Goal: Find specific page/section: Find specific page/section

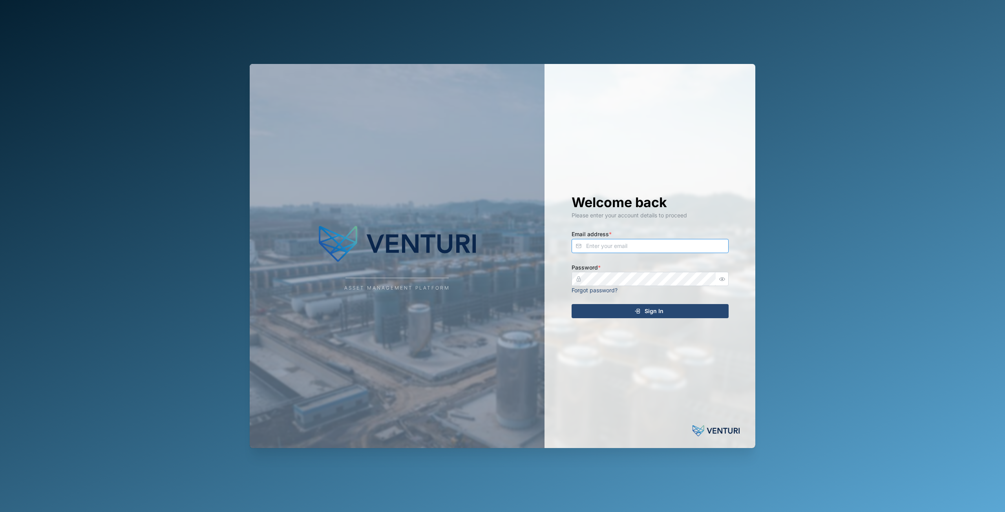
type input "principefernan@gmail.com"
click at [660, 311] on span "Sign In" at bounding box center [654, 311] width 19 height 13
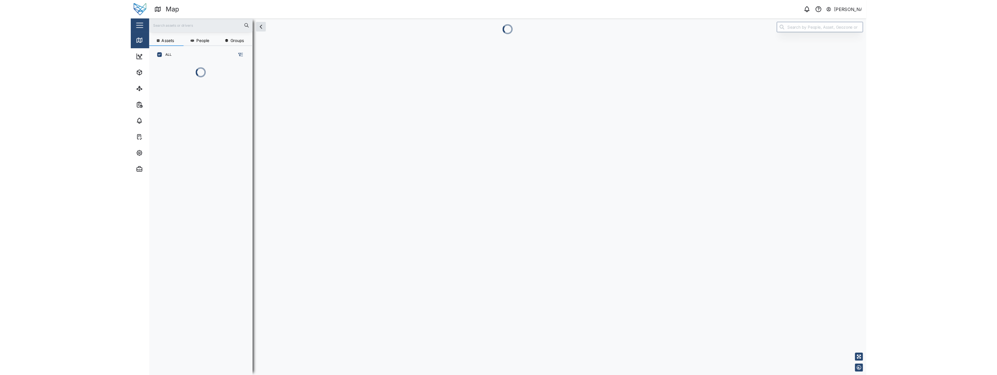
scroll to position [6, 6]
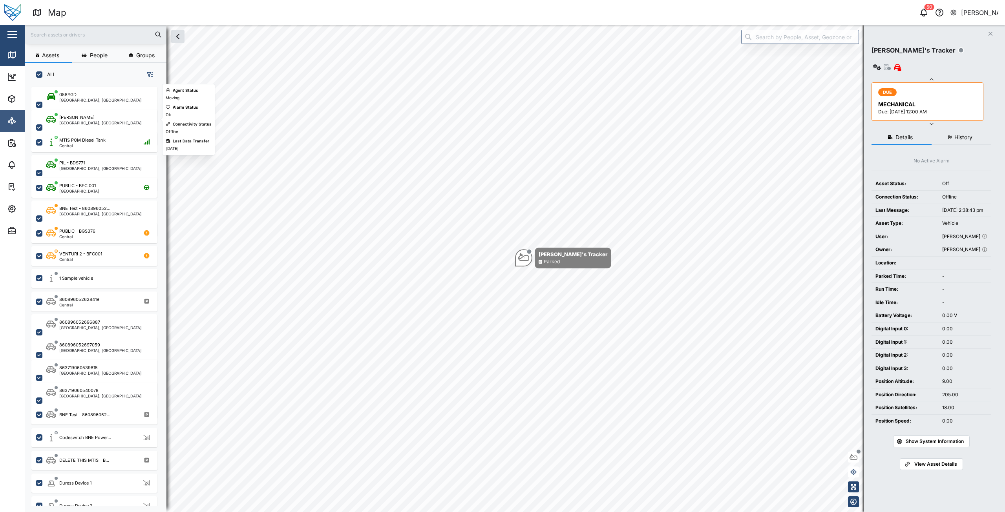
click at [14, 121] on icon at bounding box center [11, 120] width 9 height 9
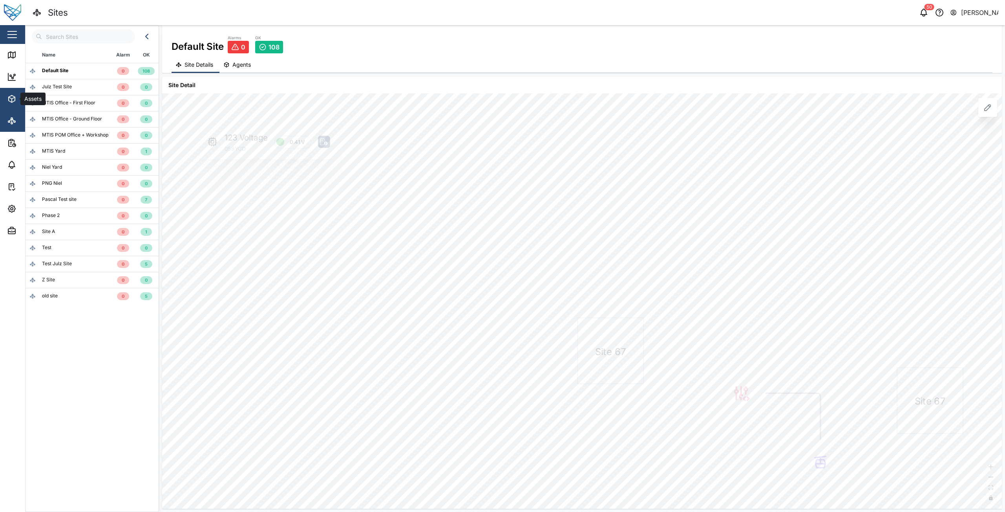
click at [4, 102] on button "Assets" at bounding box center [51, 99] width 102 height 22
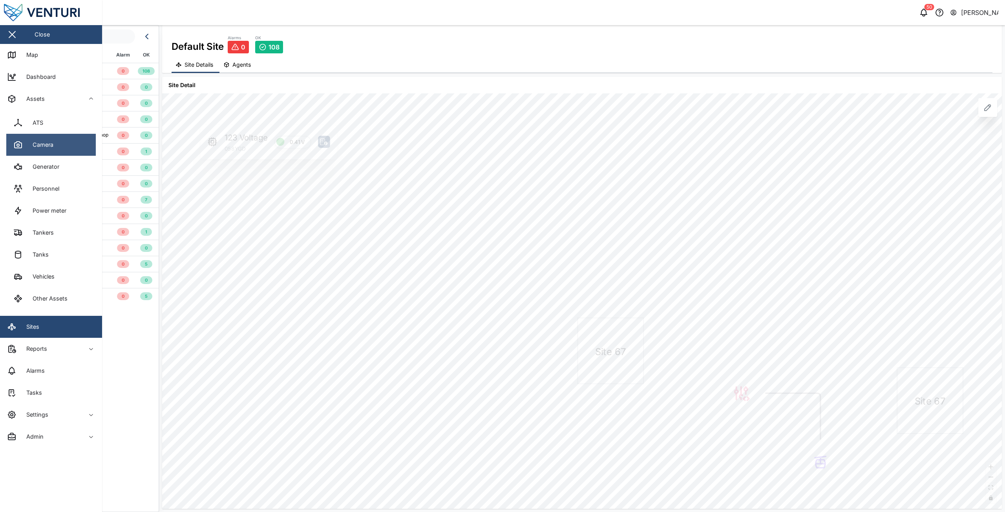
click at [33, 148] on div "Camera" at bounding box center [40, 145] width 27 height 9
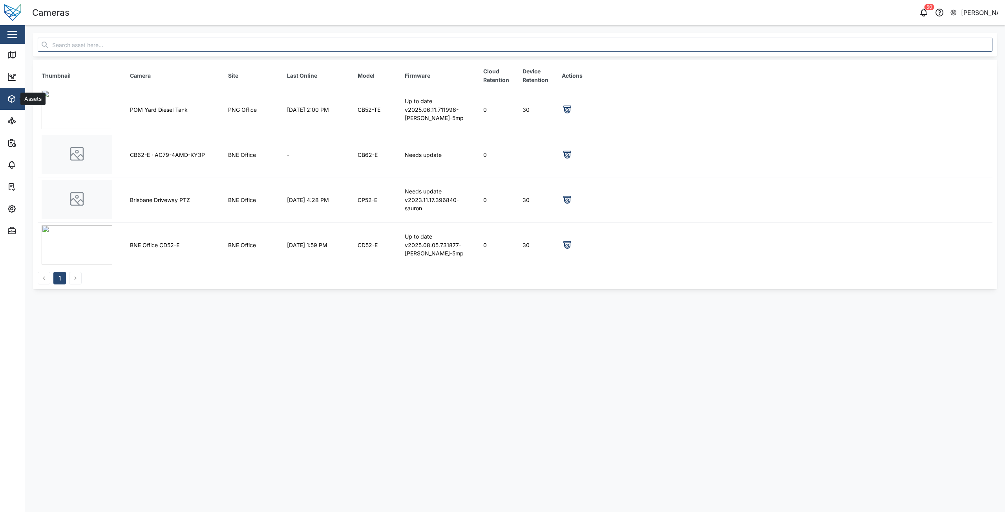
click at [9, 95] on icon "button" at bounding box center [11, 98] width 9 height 9
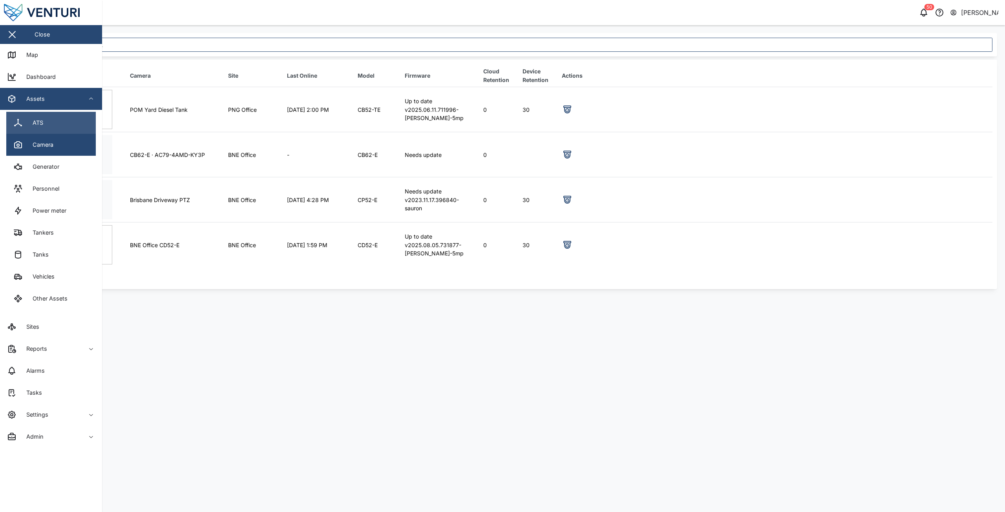
click at [31, 123] on div "ATS" at bounding box center [35, 123] width 16 height 9
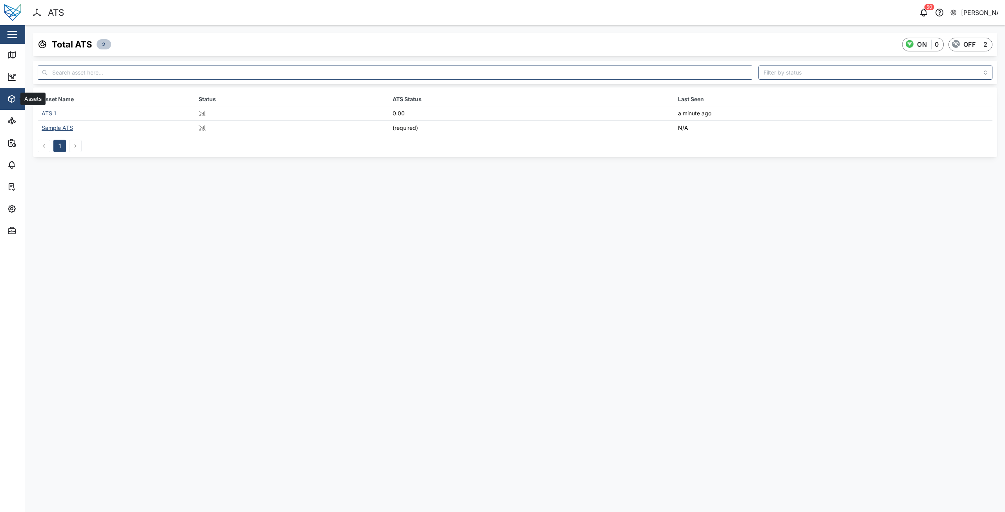
click at [22, 108] on span "Assets" at bounding box center [42, 99] width 71 height 22
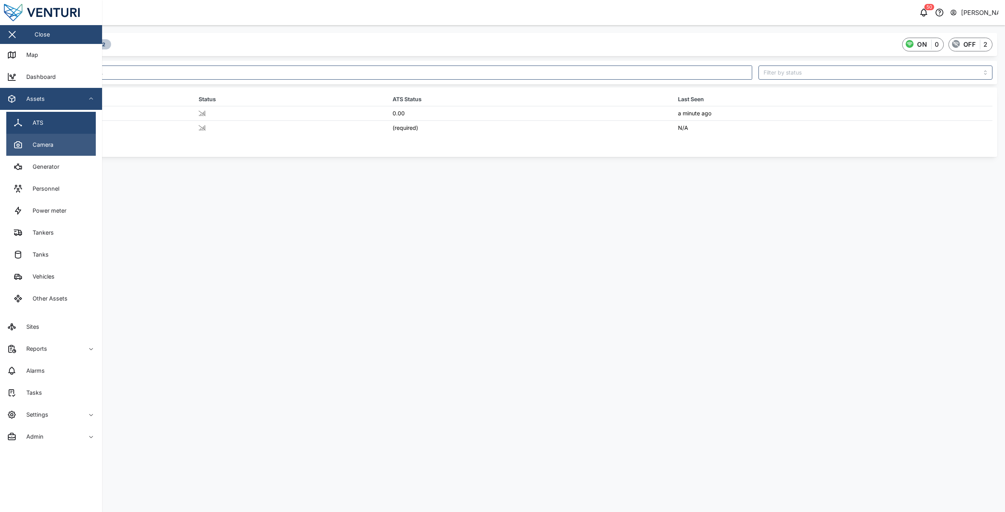
click at [35, 148] on div "Camera" at bounding box center [40, 145] width 27 height 9
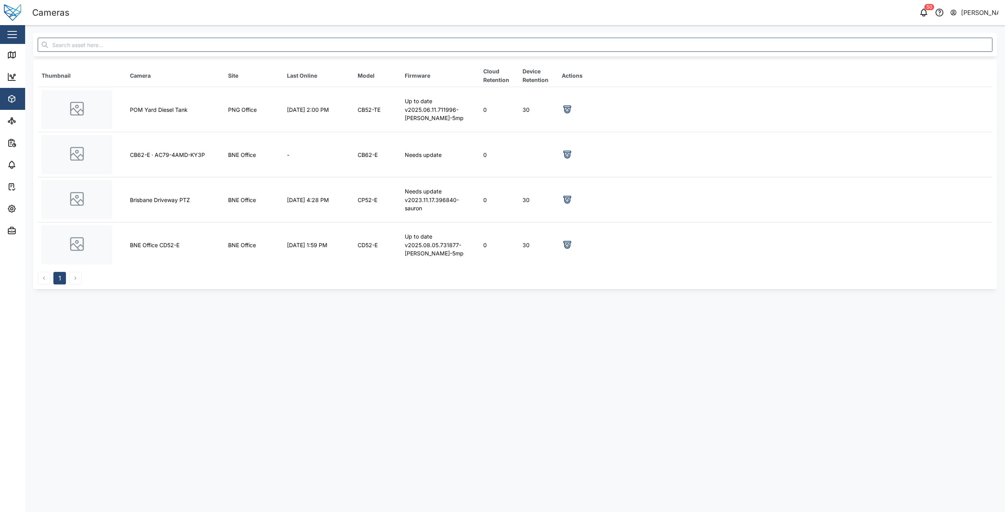
click at [508, 364] on main "Thumbnail Camera Site Last Online Model Firmware Cloud Retention Device Retenti…" at bounding box center [515, 268] width 980 height 487
click at [7, 99] on icon "button" at bounding box center [11, 98] width 9 height 9
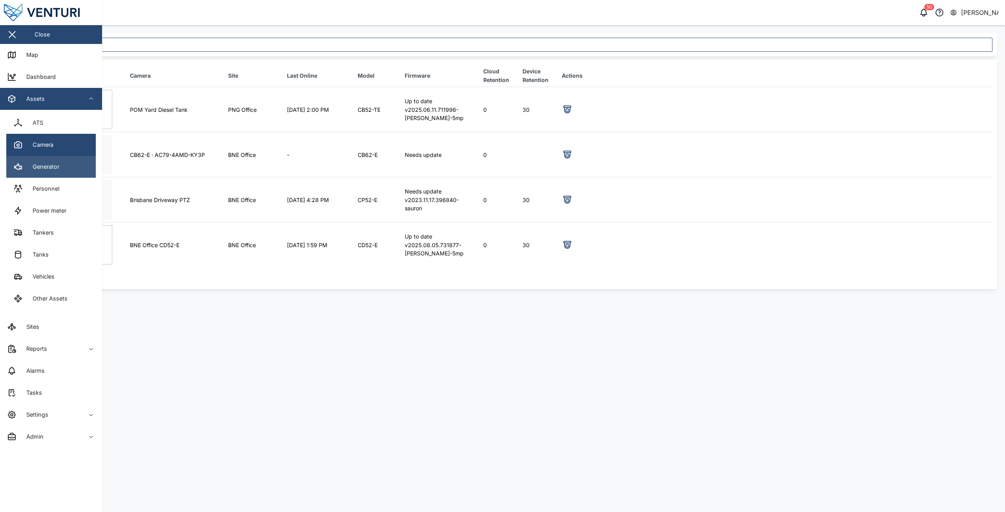
click at [33, 173] on link "Generator" at bounding box center [50, 167] width 89 height 22
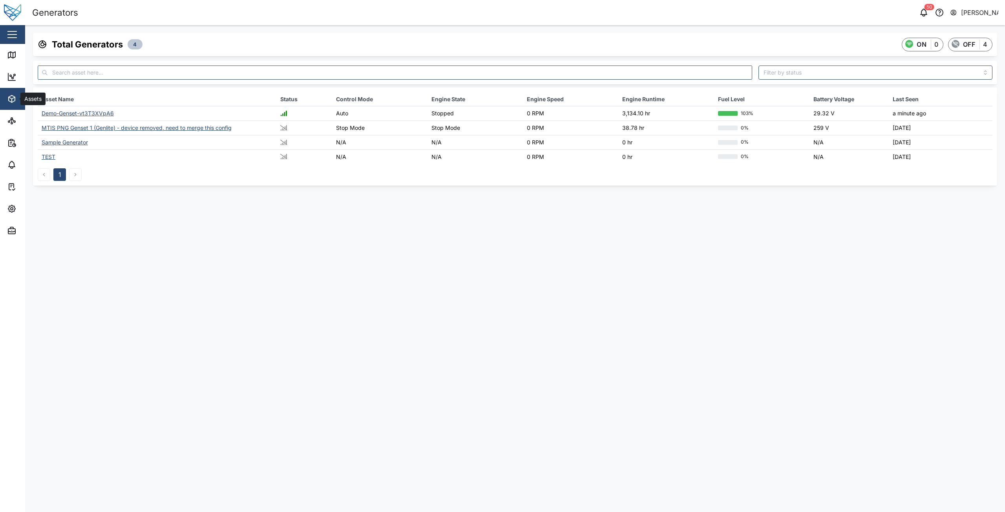
click at [14, 95] on icon "button" at bounding box center [11, 98] width 9 height 9
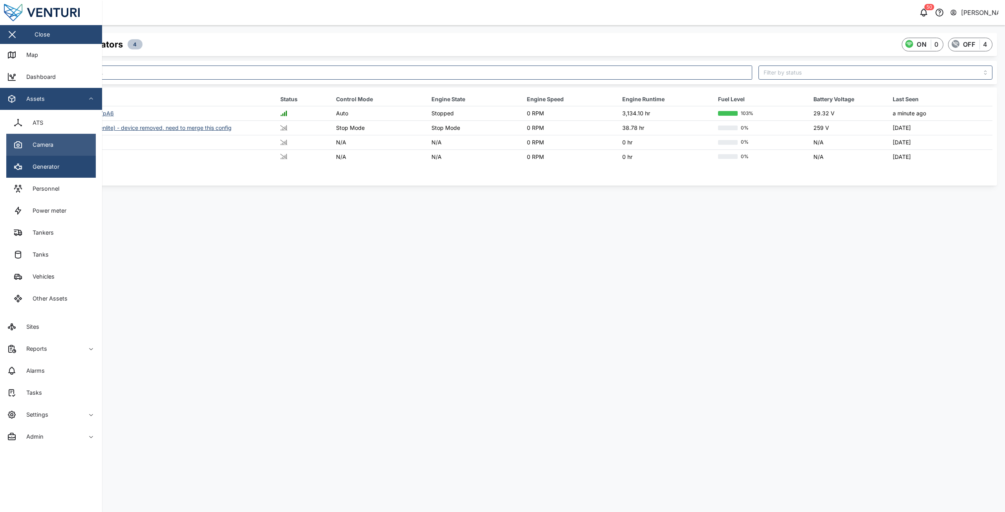
click at [31, 139] on link "Camera" at bounding box center [50, 145] width 89 height 22
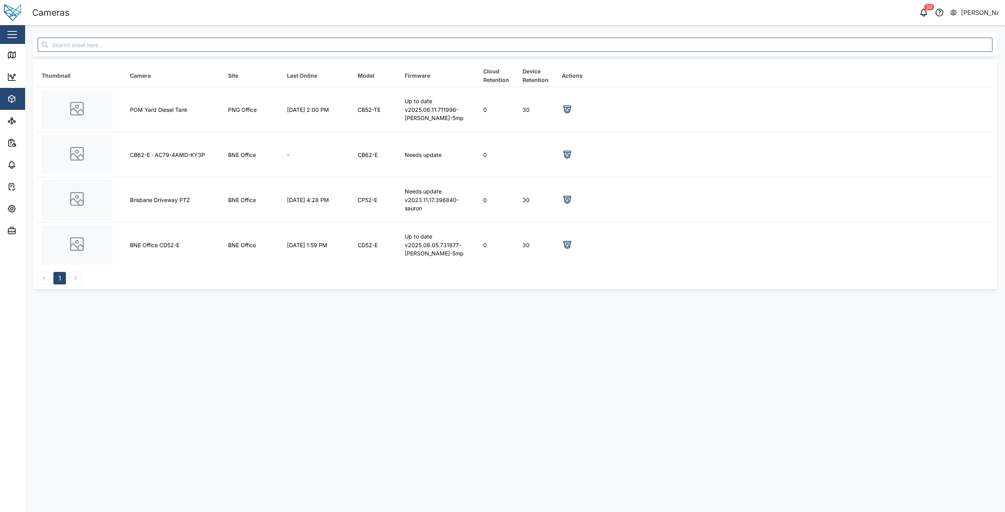
click at [420, 326] on main "Thumbnail Camera Site Last Online Model Firmware Cloud Retention Device Retenti…" at bounding box center [515, 268] width 980 height 487
click at [0, 99] on button "Assets" at bounding box center [51, 99] width 102 height 22
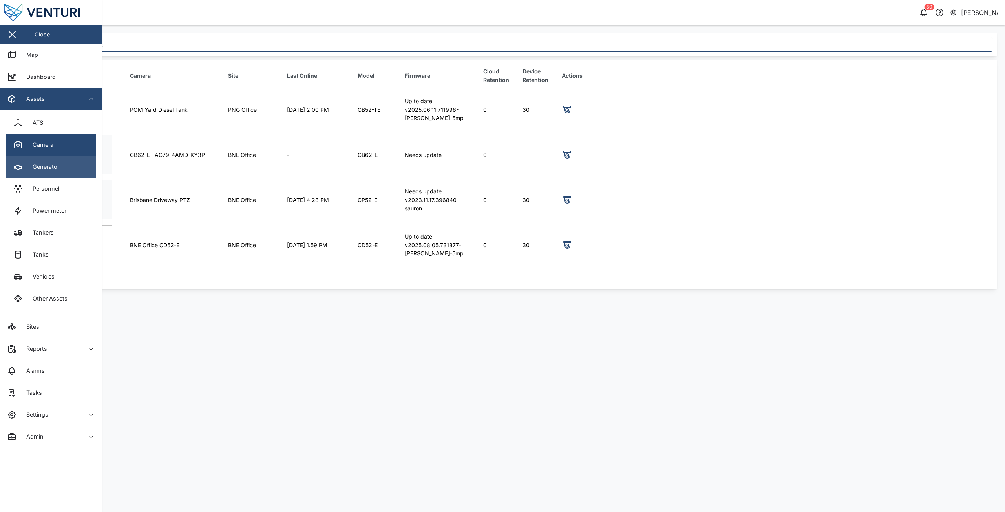
click at [47, 170] on div "Generator" at bounding box center [43, 167] width 33 height 9
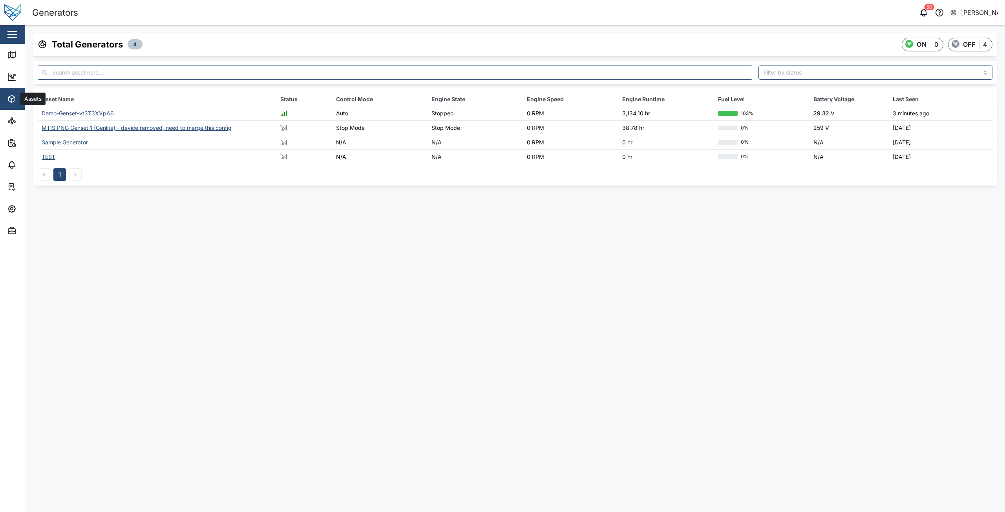
click at [15, 103] on icon "button" at bounding box center [11, 98] width 9 height 9
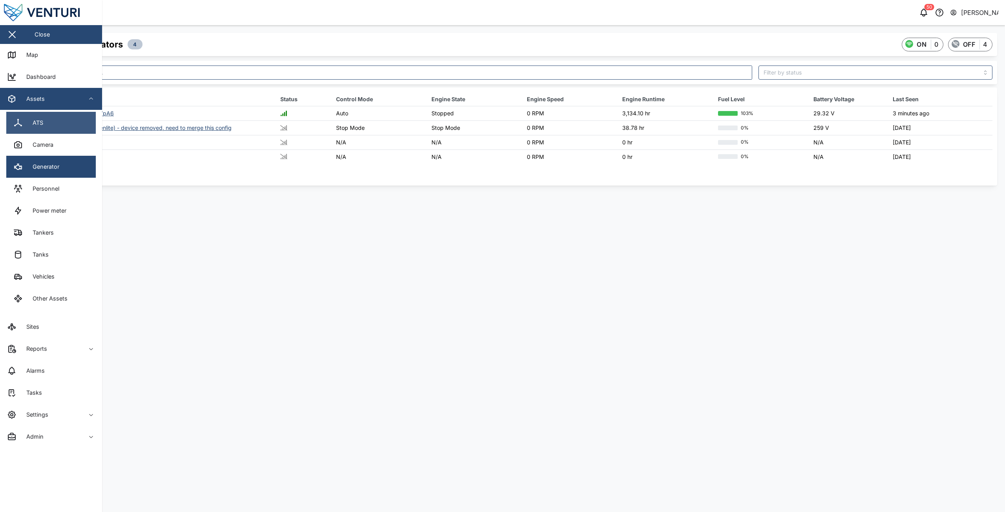
click at [34, 126] on div "ATS" at bounding box center [35, 123] width 16 height 9
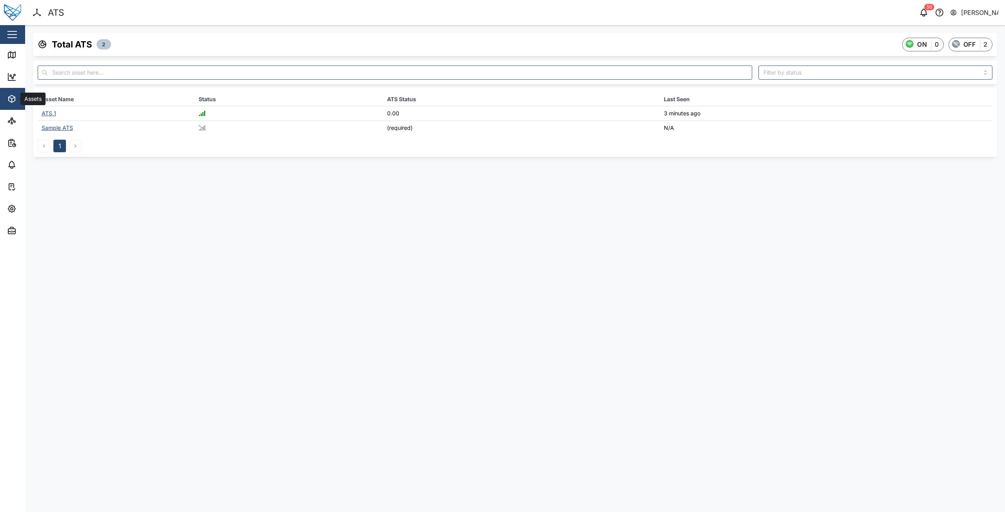
click at [14, 107] on span "Assets" at bounding box center [42, 99] width 71 height 22
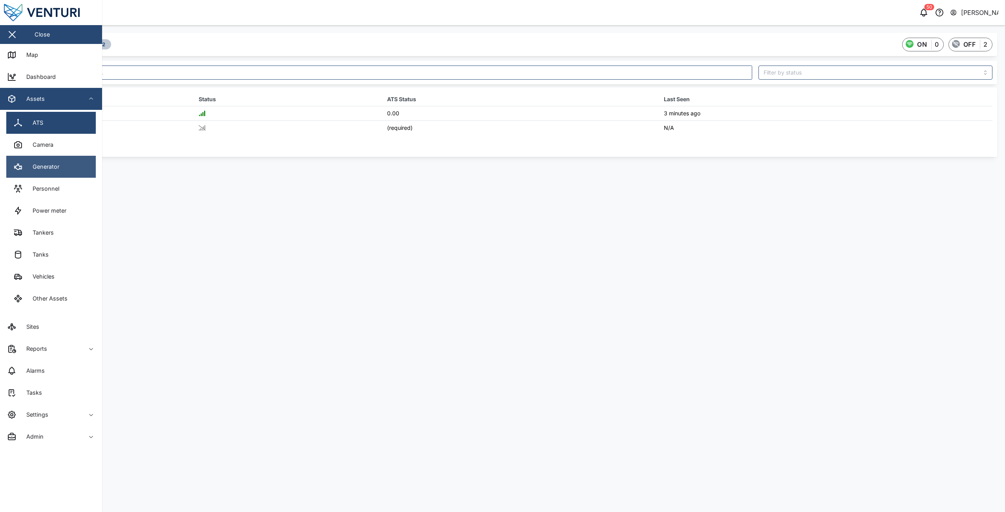
click at [40, 162] on link "Generator" at bounding box center [50, 167] width 89 height 22
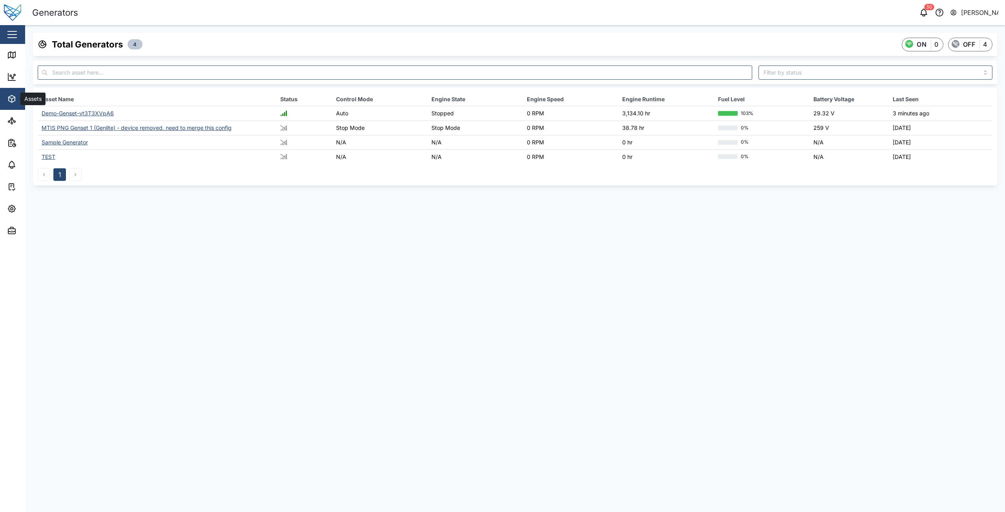
click at [18, 103] on div "Assets" at bounding box center [42, 98] width 71 height 9
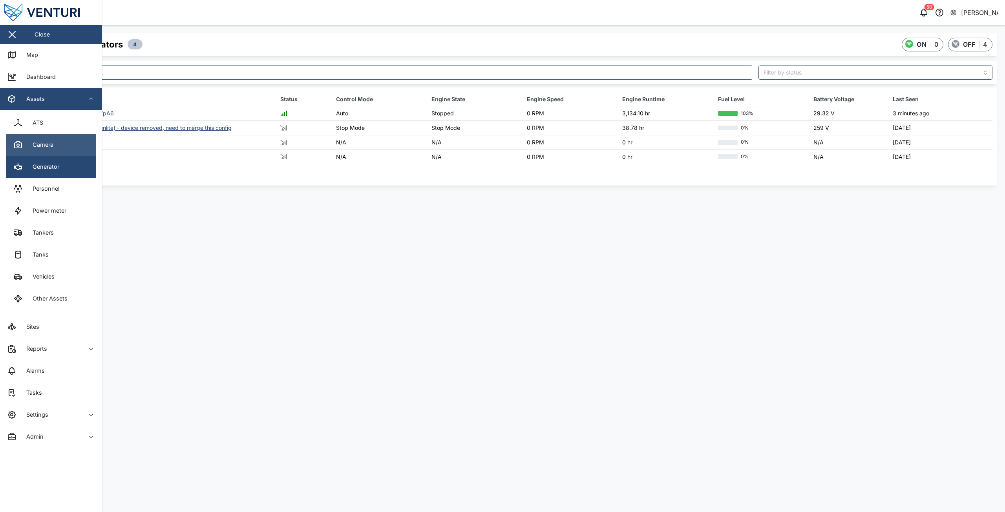
click at [27, 148] on div "Camera" at bounding box center [40, 145] width 27 height 9
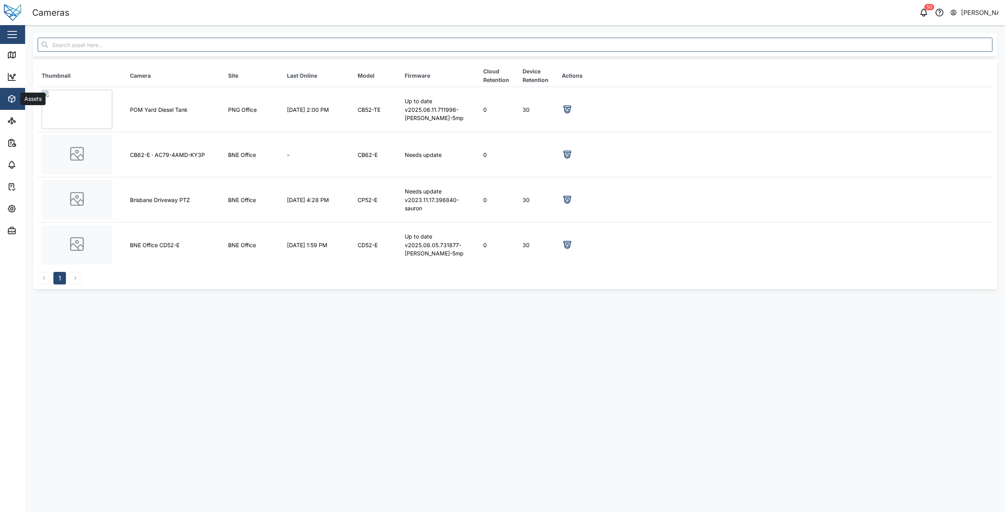
click at [11, 92] on span "Assets" at bounding box center [42, 99] width 71 height 22
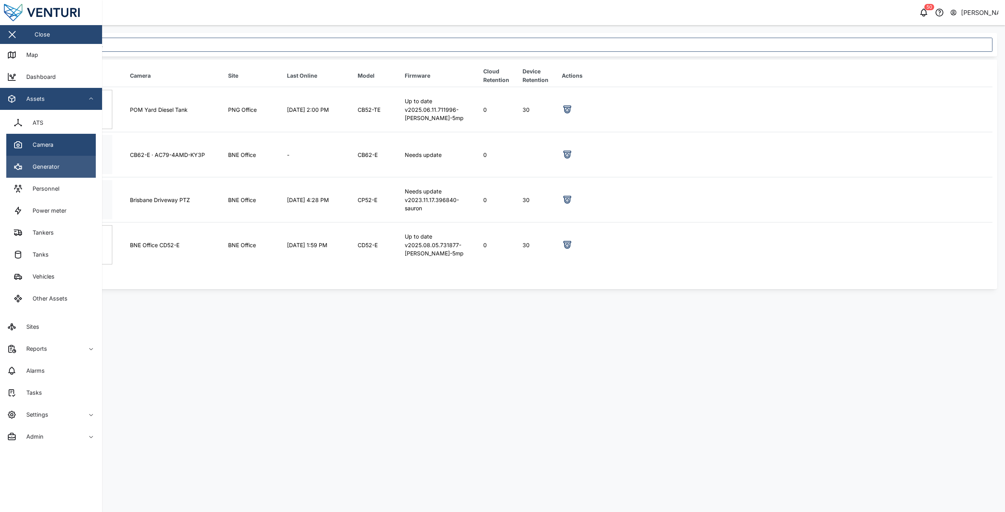
click at [25, 161] on link "Generator" at bounding box center [50, 167] width 89 height 22
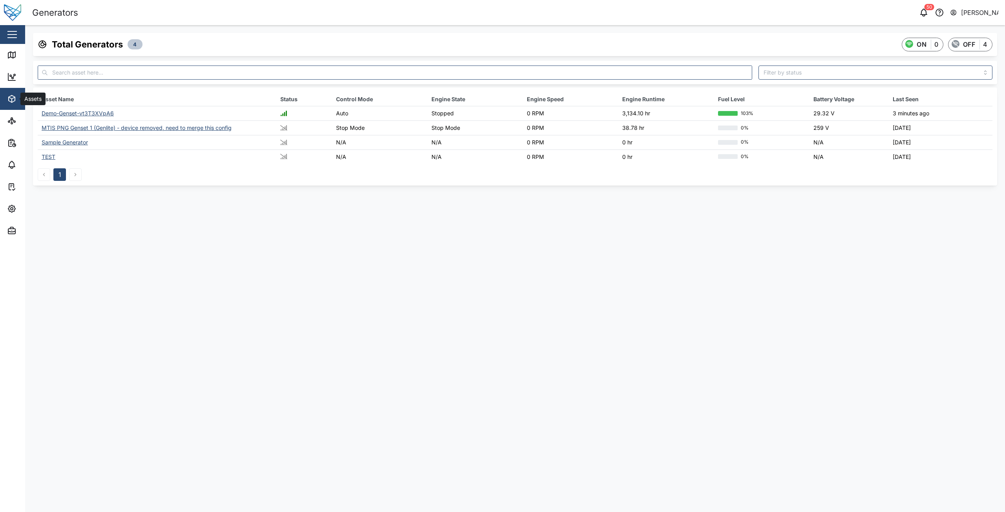
click at [10, 91] on span "Assets" at bounding box center [42, 99] width 71 height 22
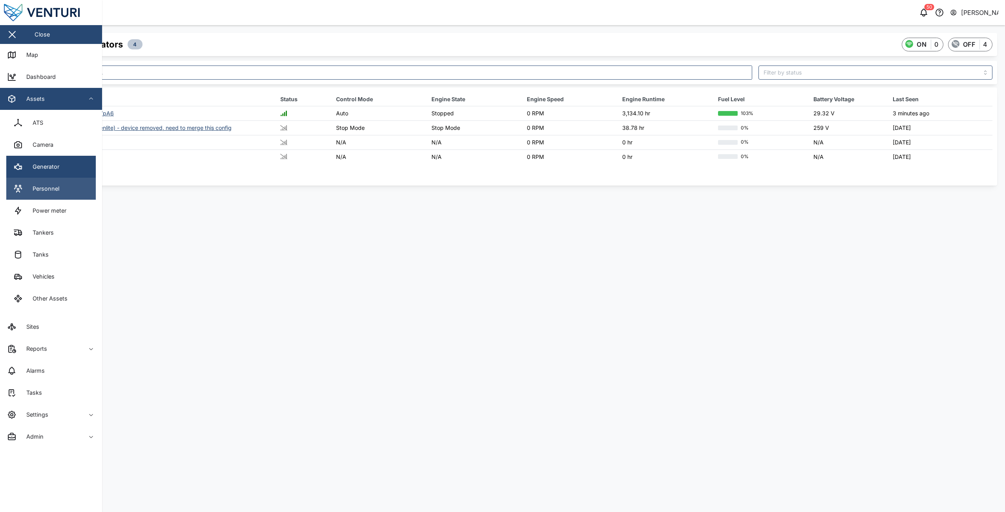
click at [31, 187] on div "Personnel" at bounding box center [43, 188] width 33 height 9
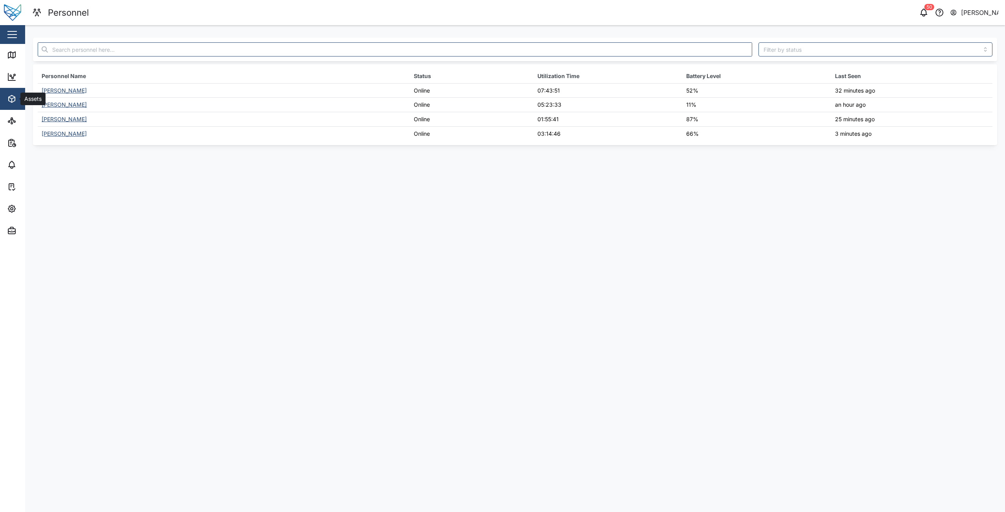
click at [14, 93] on span "Assets" at bounding box center [42, 99] width 71 height 22
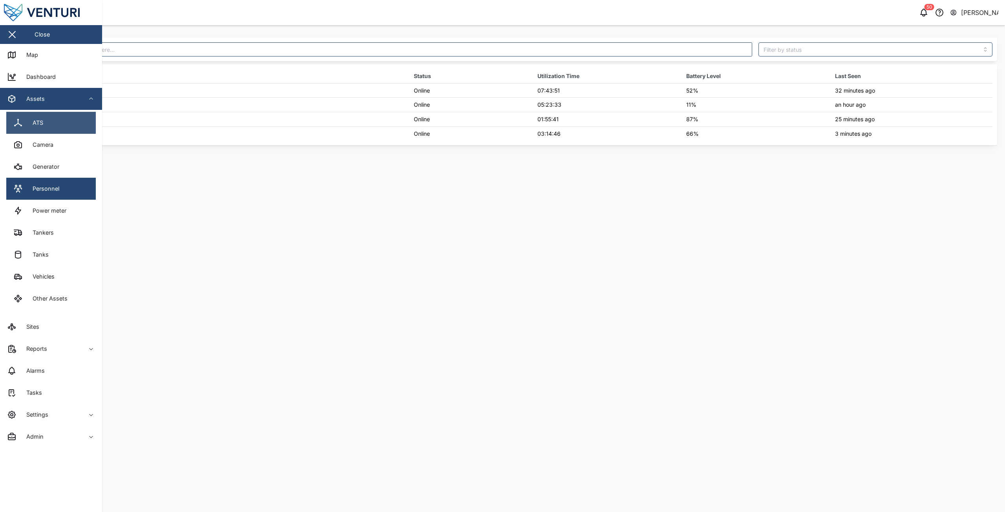
click at [27, 124] on div "ATS" at bounding box center [35, 123] width 16 height 9
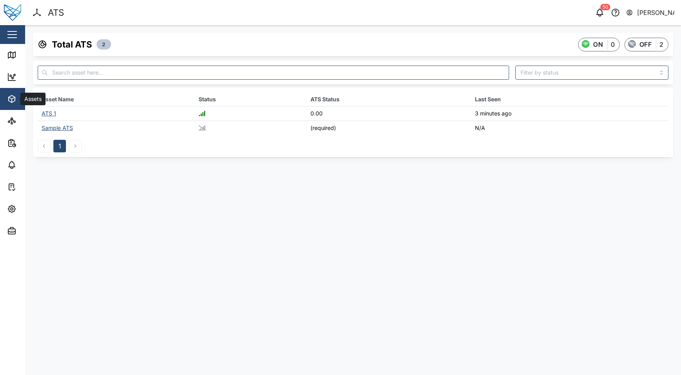
click at [17, 104] on span "Assets" at bounding box center [42, 99] width 71 height 22
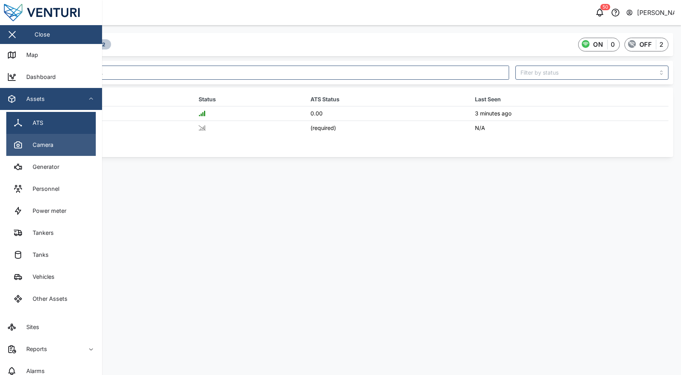
click at [33, 152] on link "Camera" at bounding box center [50, 145] width 89 height 22
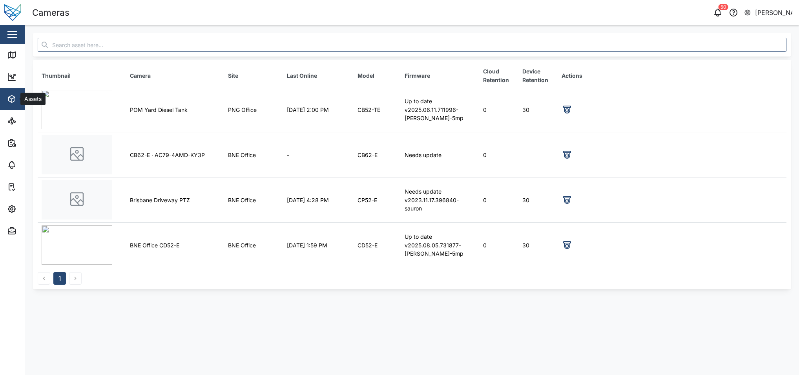
click at [7, 105] on button "Assets" at bounding box center [51, 99] width 102 height 22
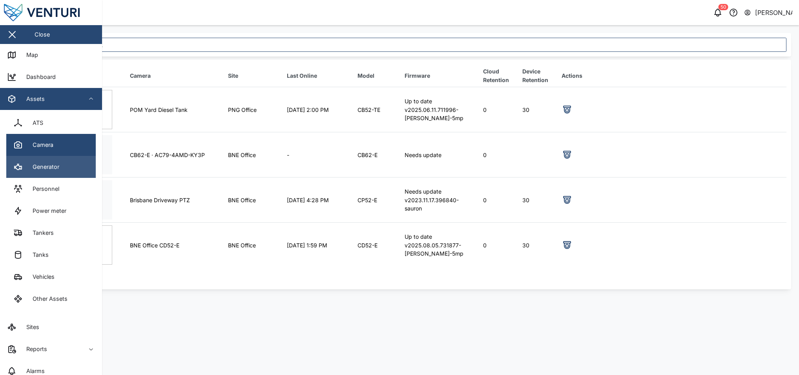
click at [37, 163] on div "Generator" at bounding box center [43, 167] width 33 height 9
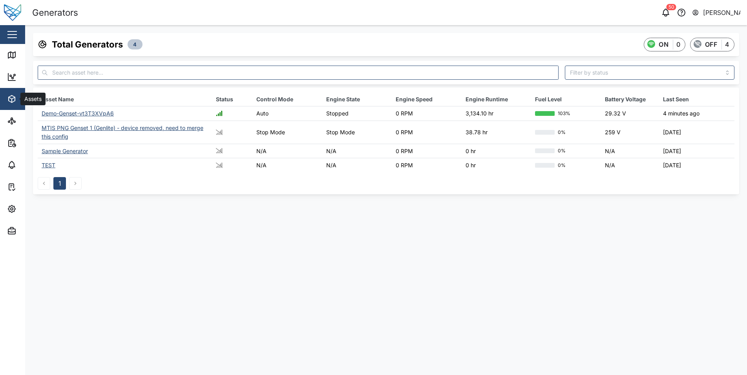
click at [9, 98] on icon "button" at bounding box center [12, 98] width 6 height 7
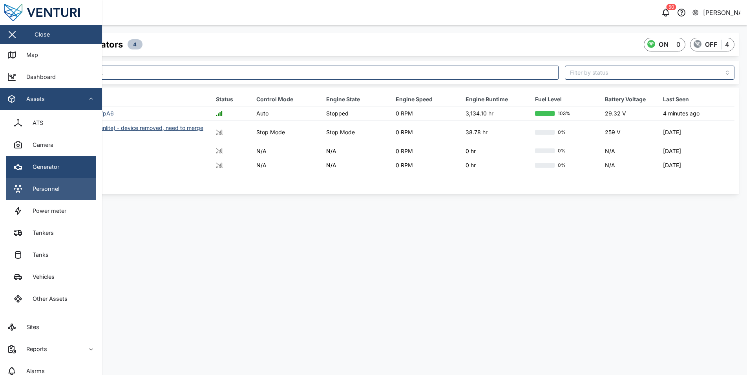
click at [38, 187] on div "Personnel" at bounding box center [43, 188] width 33 height 9
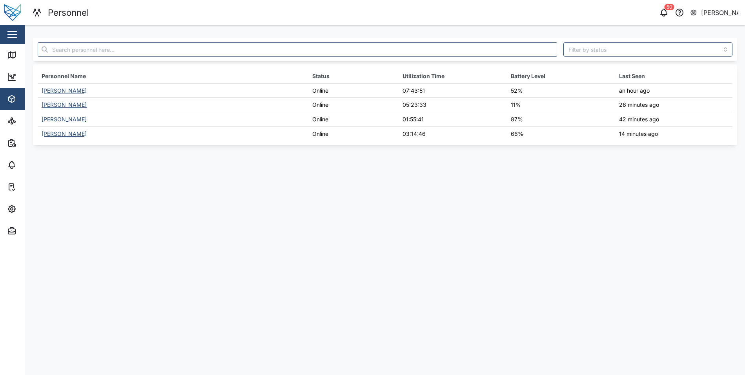
click at [13, 98] on icon "button" at bounding box center [13, 98] width 3 height 2
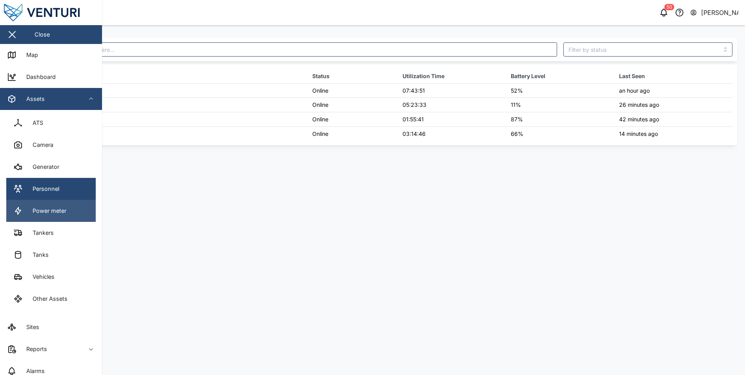
click at [37, 212] on div "Power meter" at bounding box center [47, 210] width 40 height 9
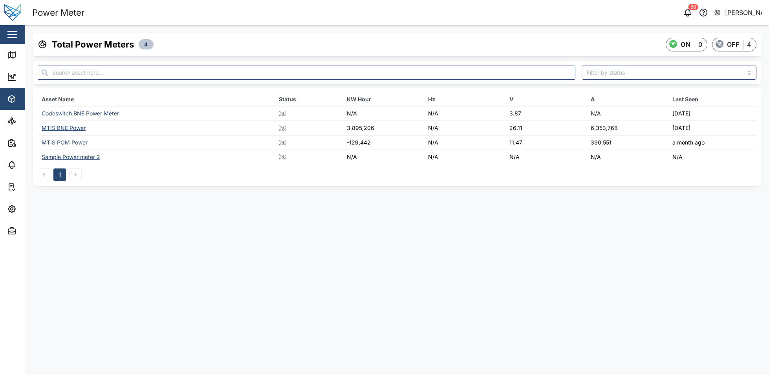
click at [768, 148] on div "Total Power Meters 4 ON 0 OFF 4 Asset Name Status KW Hour Hz V A Last Seen Code…" at bounding box center [396, 109] width 743 height 168
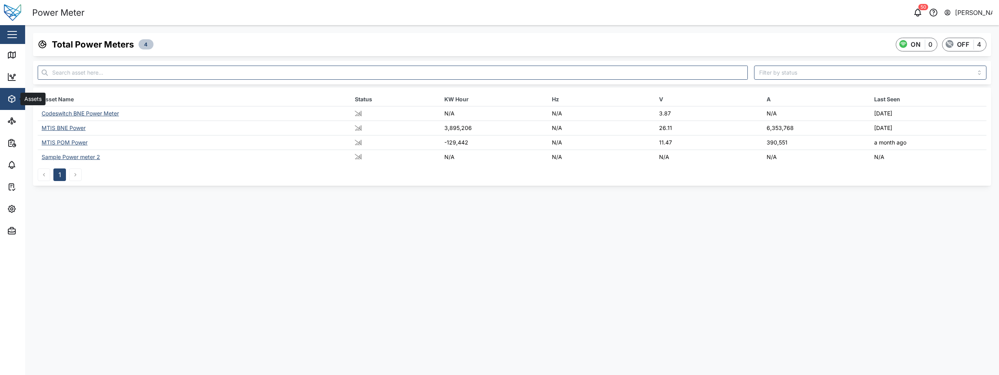
click at [3, 100] on button "Assets" at bounding box center [51, 99] width 102 height 22
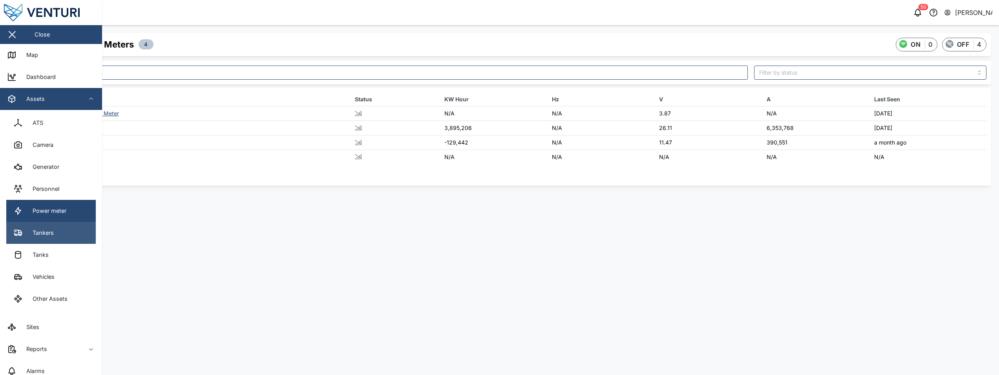
click at [48, 230] on div "Tankers" at bounding box center [40, 232] width 27 height 9
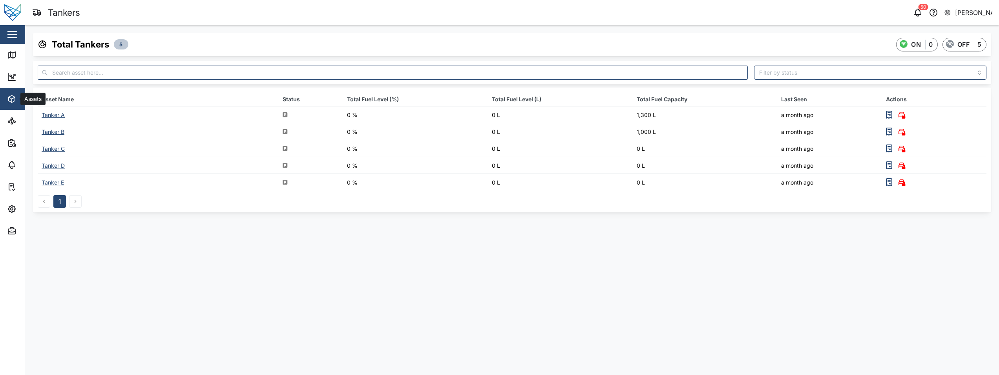
click at [2, 100] on button "Assets" at bounding box center [51, 99] width 102 height 22
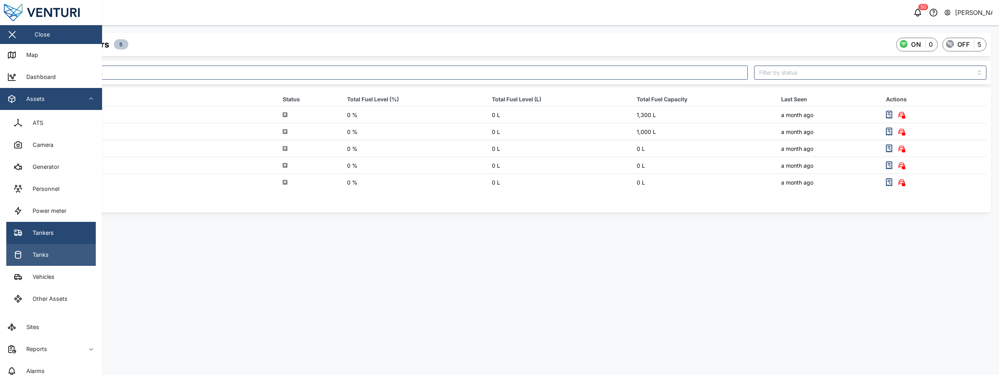
click at [31, 264] on link "Tanks" at bounding box center [50, 255] width 89 height 22
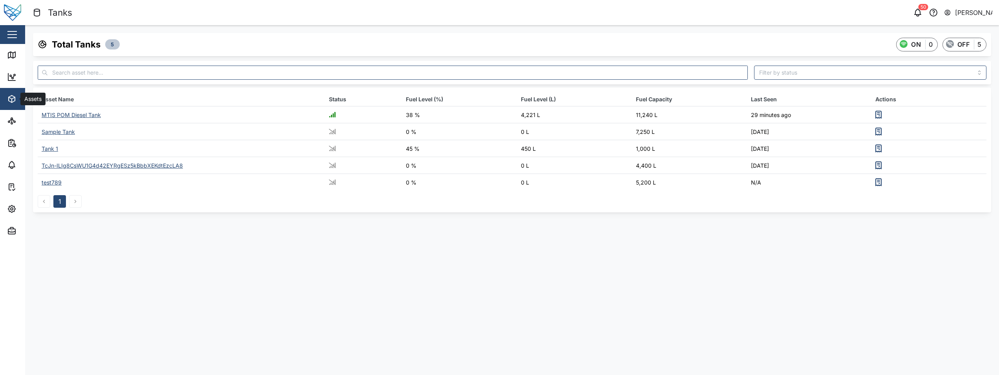
click at [5, 103] on button "Assets" at bounding box center [51, 99] width 102 height 22
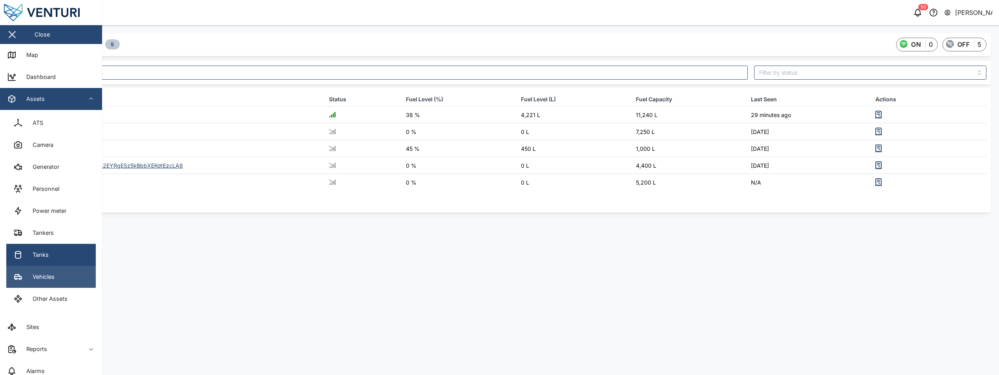
click at [41, 285] on link "Vehicles" at bounding box center [50, 277] width 89 height 22
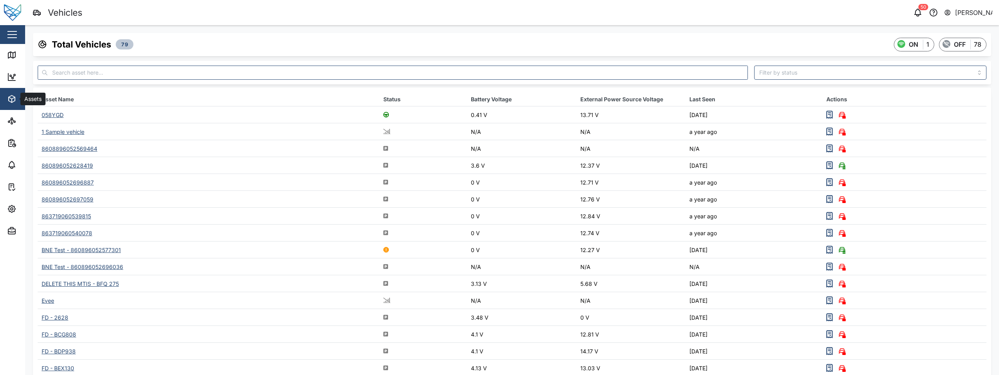
click at [12, 103] on icon "button" at bounding box center [11, 98] width 9 height 9
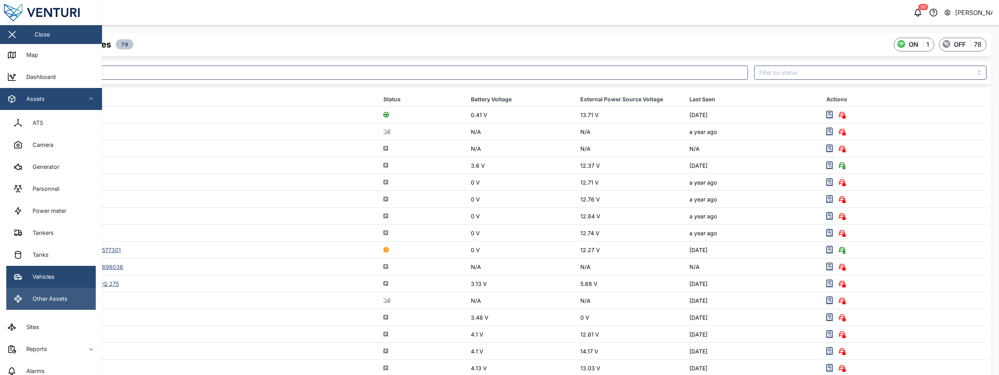
click at [48, 298] on div "Other Assets" at bounding box center [47, 298] width 41 height 9
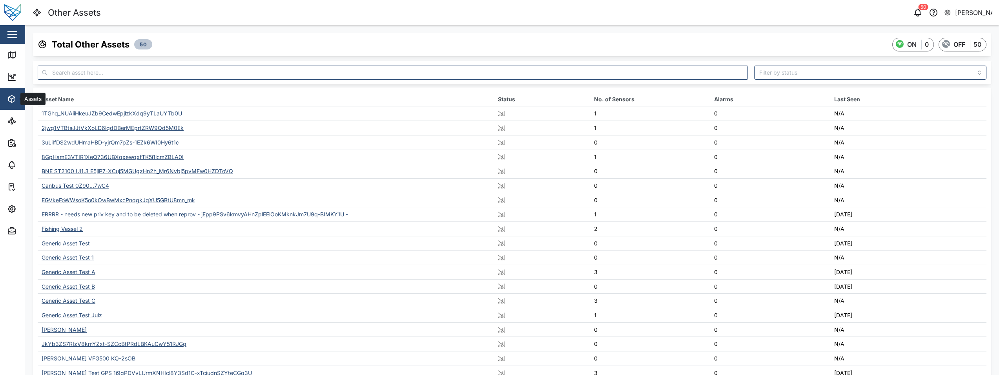
click at [7, 103] on icon "button" at bounding box center [11, 98] width 9 height 9
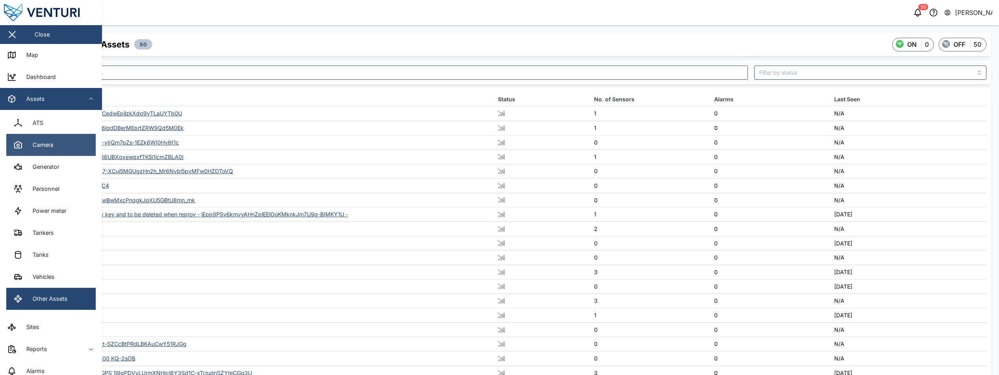
click at [41, 152] on link "Camera" at bounding box center [50, 145] width 89 height 22
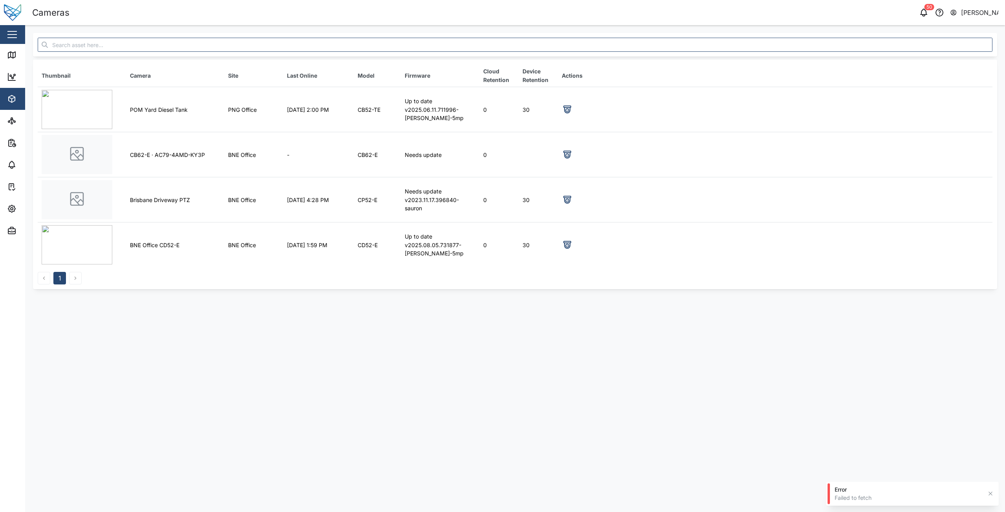
click at [42, 343] on main "Thumbnail Camera Site Last Online Model Firmware Cloud Retention Device Retenti…" at bounding box center [515, 268] width 980 height 487
click at [101, 333] on main "Thumbnail Camera Site Last Online Model Firmware Cloud Retention Device Retenti…" at bounding box center [515, 268] width 980 height 487
click at [365, 402] on main "Thumbnail Camera Site Last Online Model Firmware Cloud Retention Device Retenti…" at bounding box center [515, 268] width 980 height 487
click at [354, 299] on main "Thumbnail Camera Site Last Online Model Firmware Cloud Retention Device Retenti…" at bounding box center [515, 268] width 980 height 487
click at [895, 319] on main "Thumbnail Camera Site Last Online Model Firmware Cloud Retention Device Retenti…" at bounding box center [515, 268] width 980 height 487
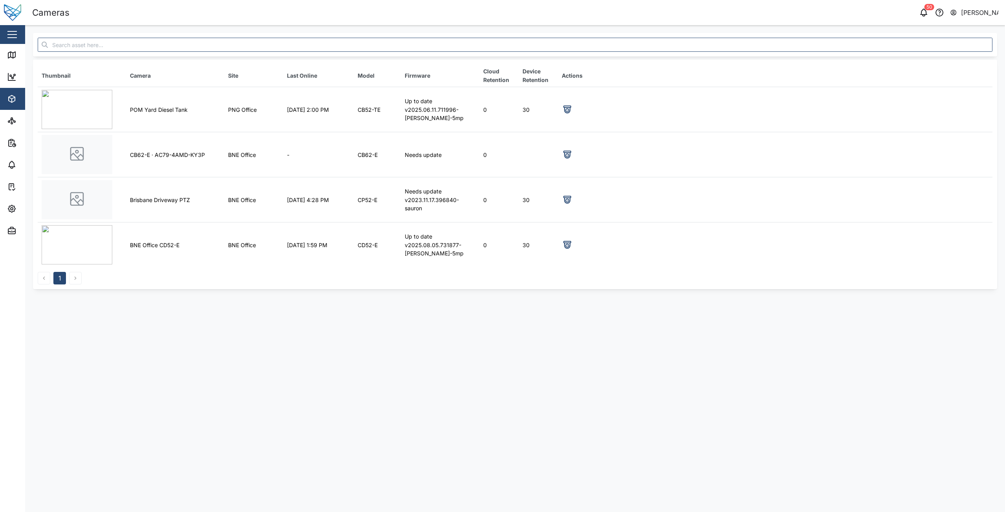
click at [634, 352] on main "Thumbnail Camera Site Last Online Model Firmware Cloud Retention Device Retenti…" at bounding box center [515, 268] width 980 height 487
click at [550, 363] on main "Thumbnail Camera Site Last Online Model Firmware Cloud Retention Device Retenti…" at bounding box center [515, 268] width 980 height 487
click at [793, 449] on main "Thumbnail Camera Site Last Online Model Firmware Cloud Retention Device Retenti…" at bounding box center [515, 268] width 980 height 487
click at [18, 30] on button "button" at bounding box center [11, 34] width 13 height 13
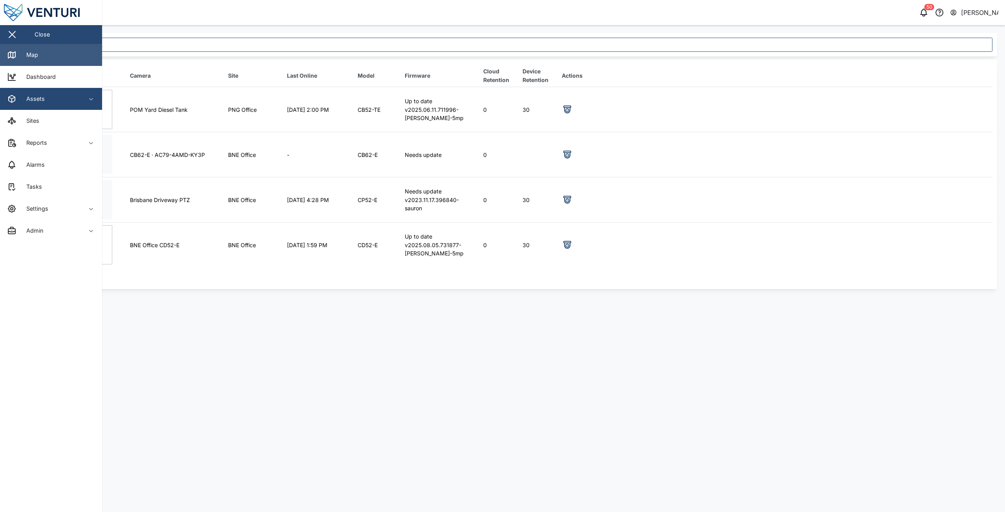
click at [18, 51] on div "Map" at bounding box center [22, 54] width 31 height 9
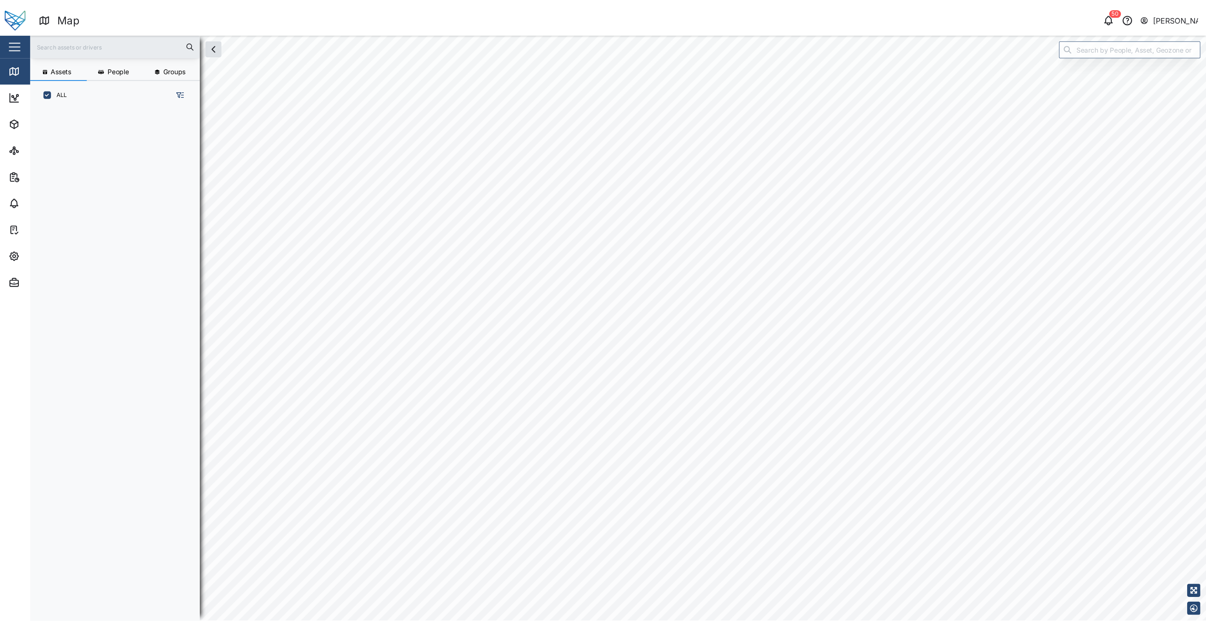
scroll to position [529, 122]
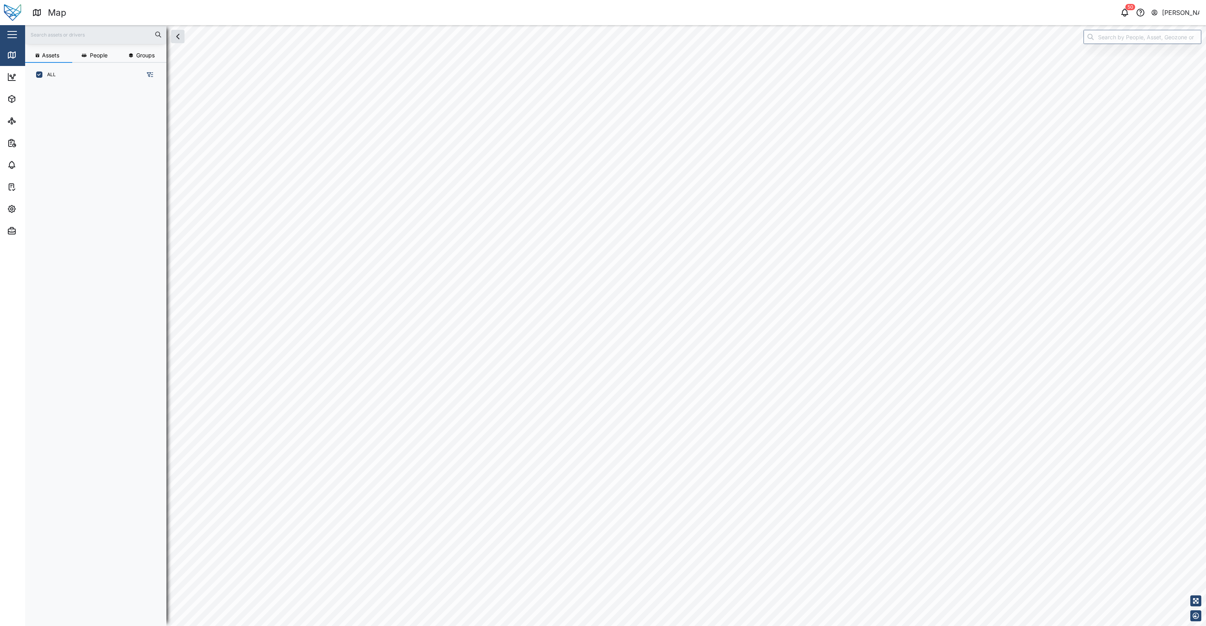
click at [17, 34] on button "button" at bounding box center [11, 34] width 13 height 13
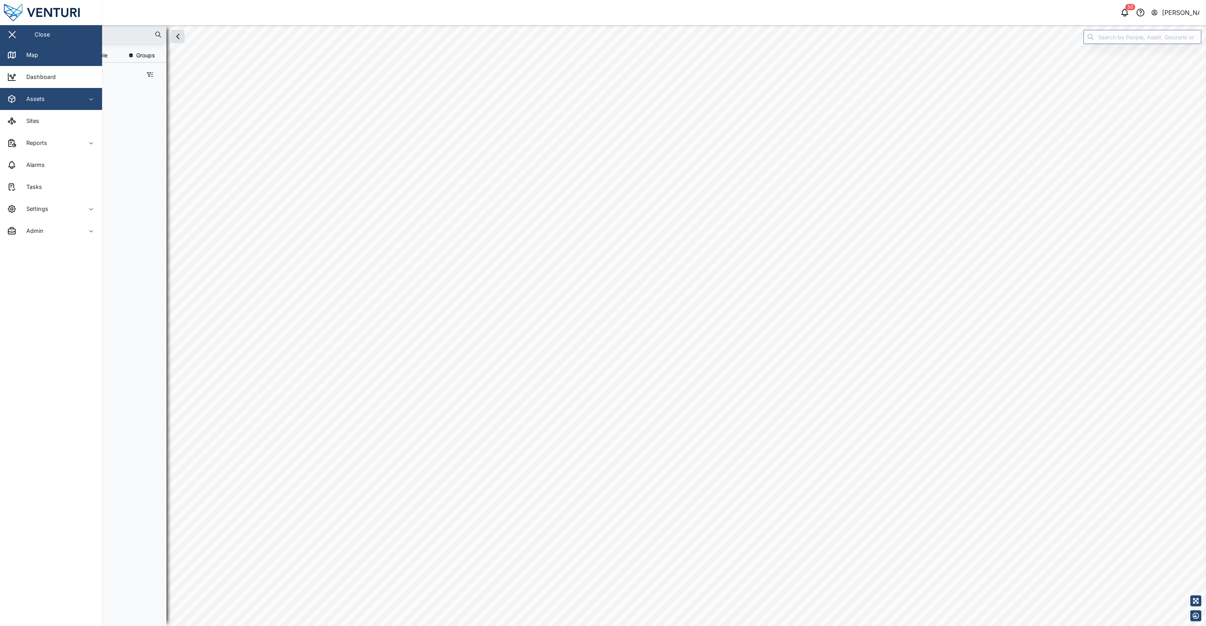
click at [57, 106] on span "Assets" at bounding box center [42, 99] width 71 height 22
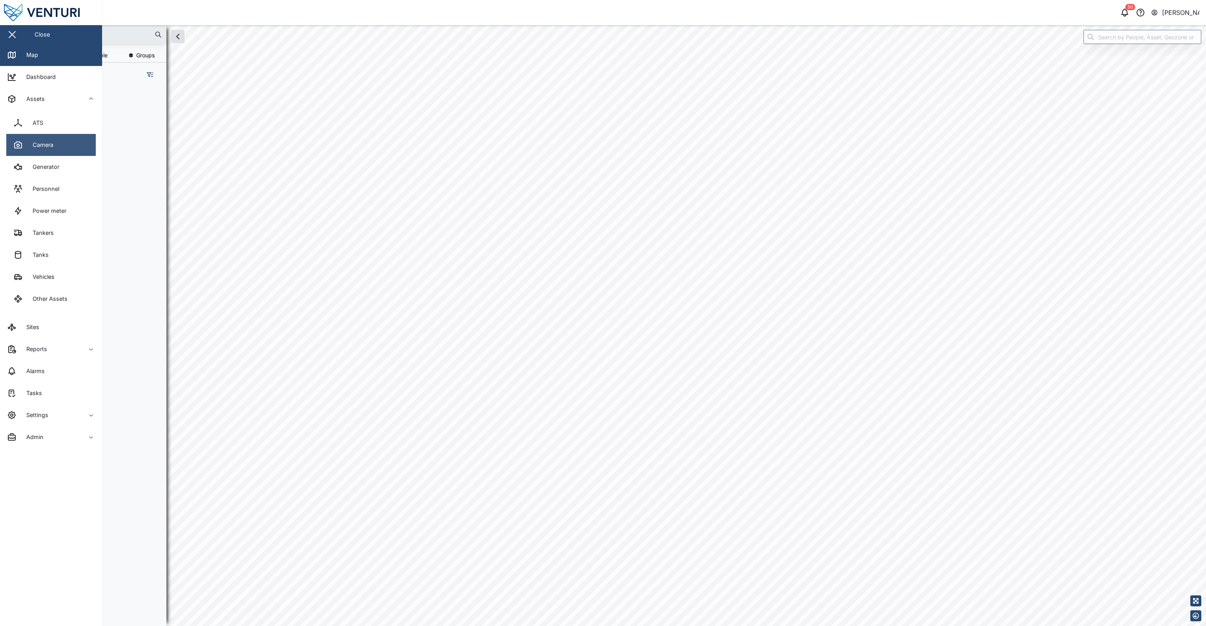
click at [41, 154] on link "Camera" at bounding box center [50, 145] width 89 height 22
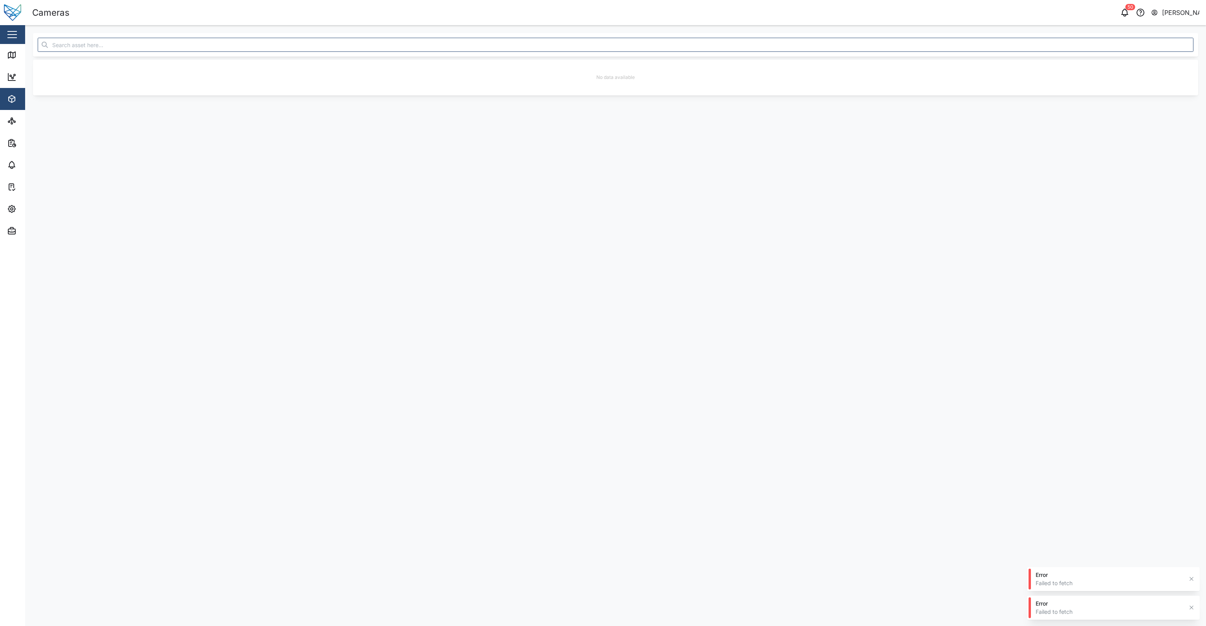
click at [302, 148] on main "No data available" at bounding box center [615, 325] width 1181 height 601
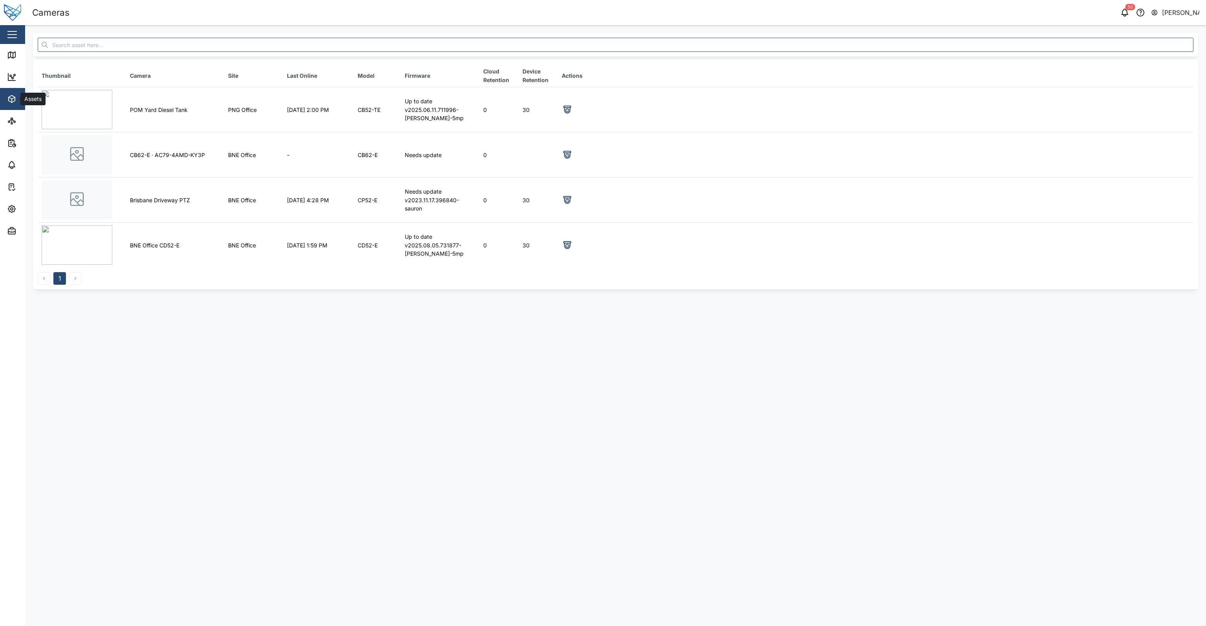
click at [6, 96] on button "Assets" at bounding box center [51, 99] width 102 height 22
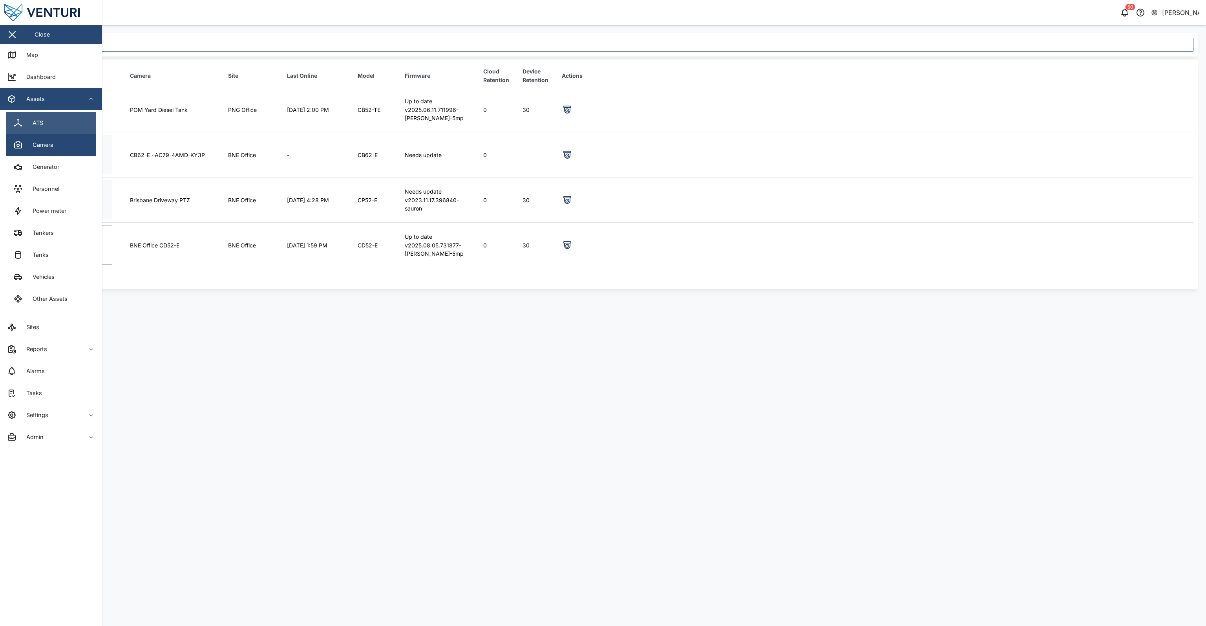
click at [35, 122] on div "ATS" at bounding box center [35, 123] width 16 height 9
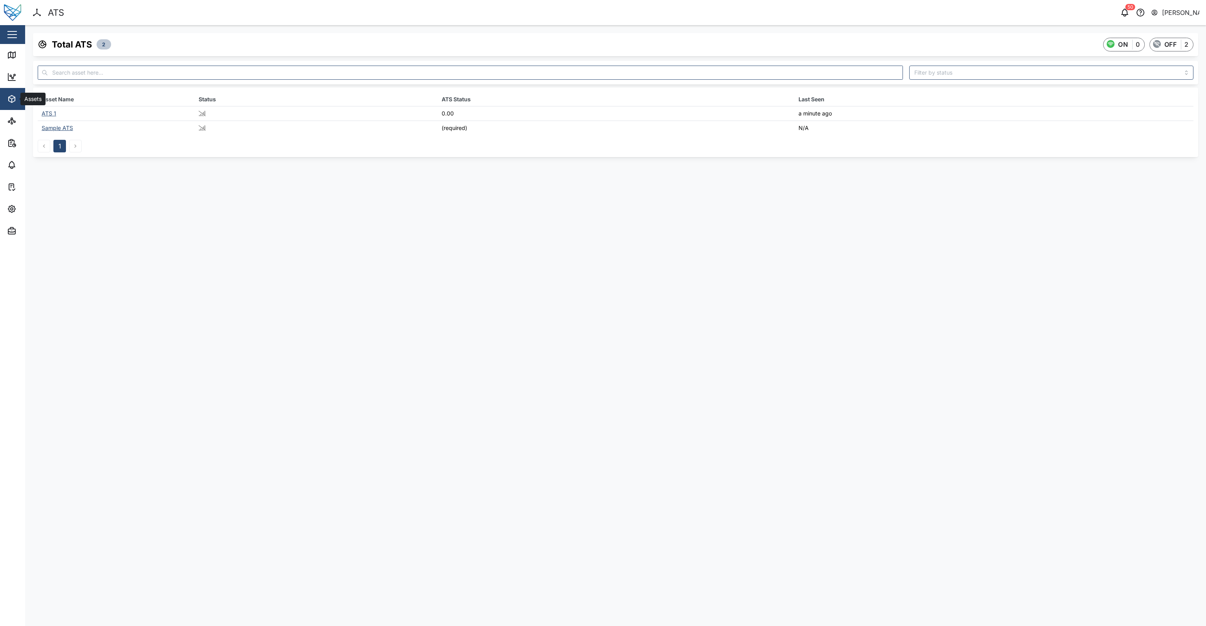
click at [9, 100] on icon "button" at bounding box center [12, 98] width 6 height 7
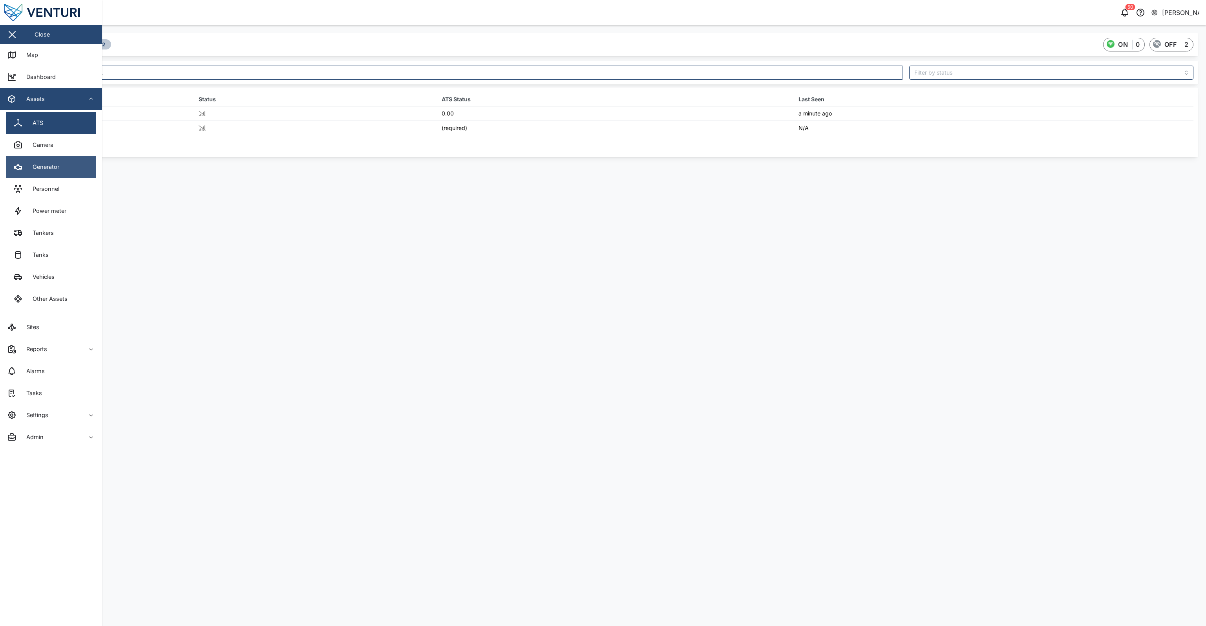
click at [33, 173] on link "Generator" at bounding box center [50, 167] width 89 height 22
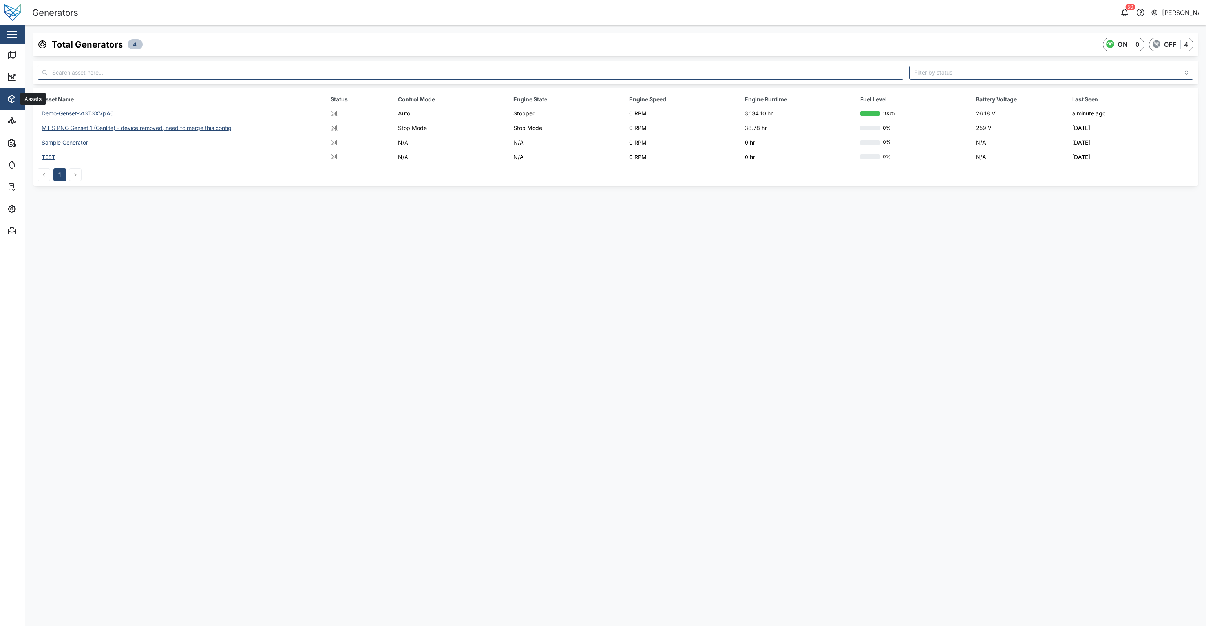
click at [6, 102] on button "Assets" at bounding box center [51, 99] width 102 height 22
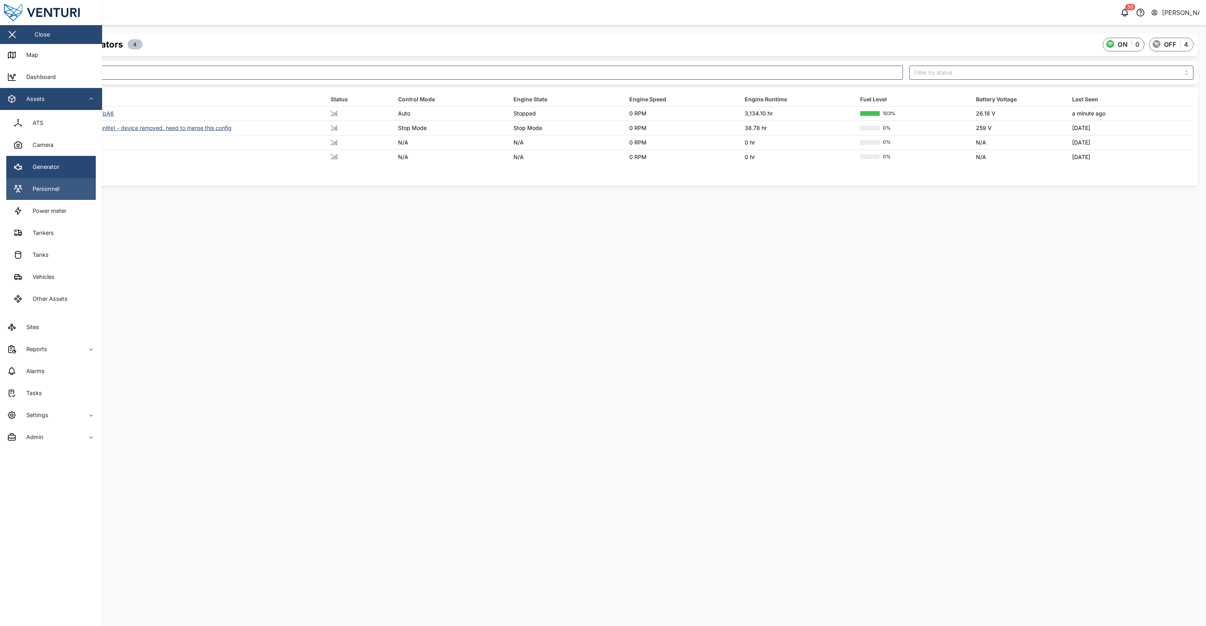
click at [37, 192] on div "Personnel" at bounding box center [43, 188] width 33 height 9
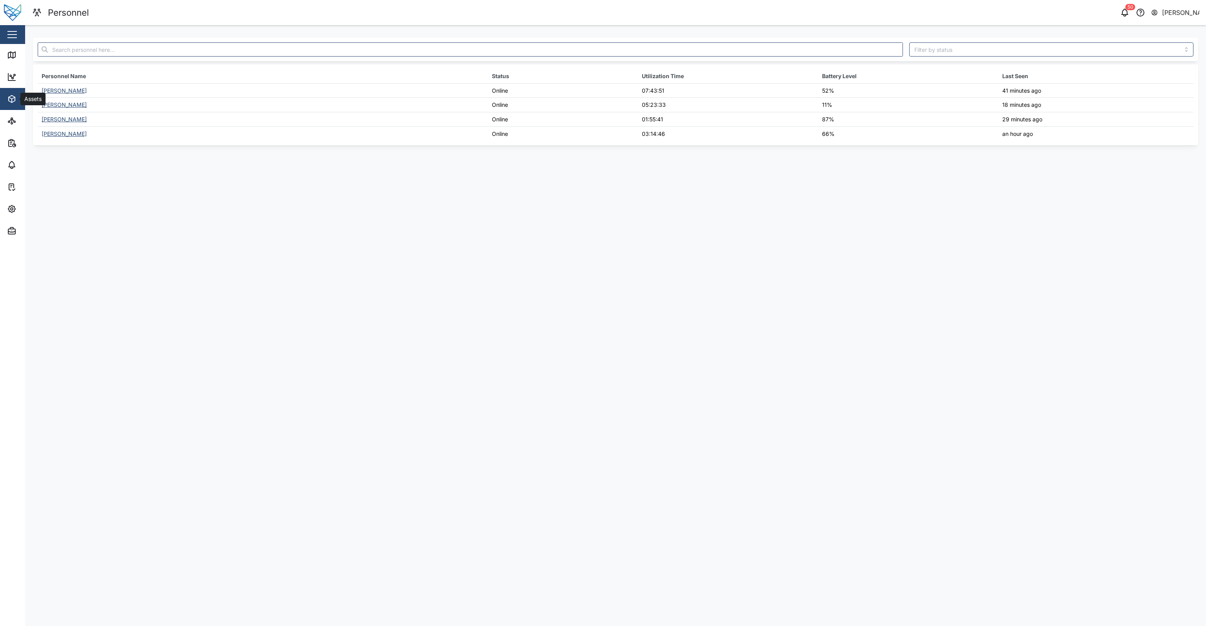
click at [12, 100] on icon "button" at bounding box center [11, 98] width 9 height 9
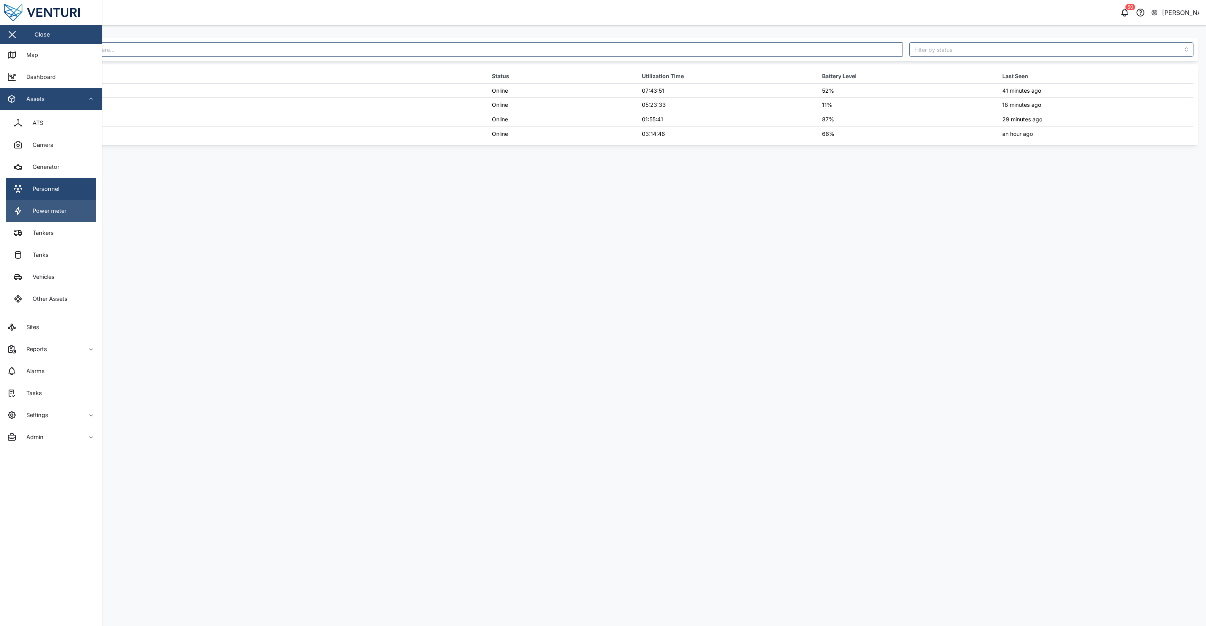
click at [54, 217] on link "Power meter" at bounding box center [50, 211] width 89 height 22
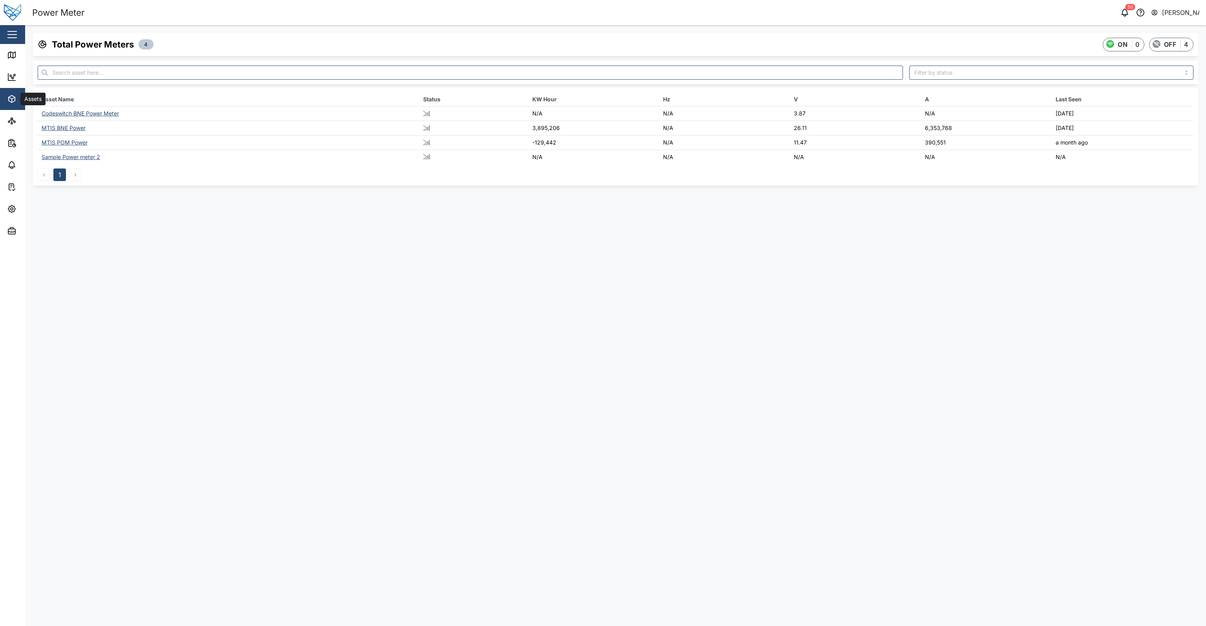
click at [13, 96] on icon "button" at bounding box center [11, 98] width 9 height 9
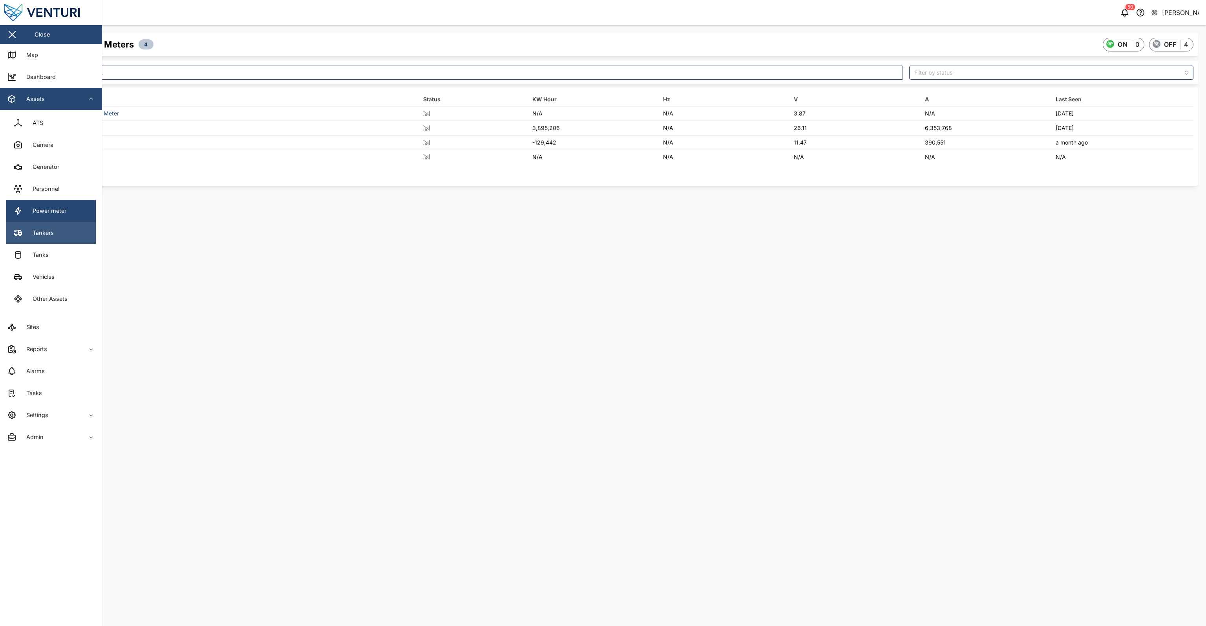
click at [51, 226] on link "Tankers" at bounding box center [50, 233] width 89 height 22
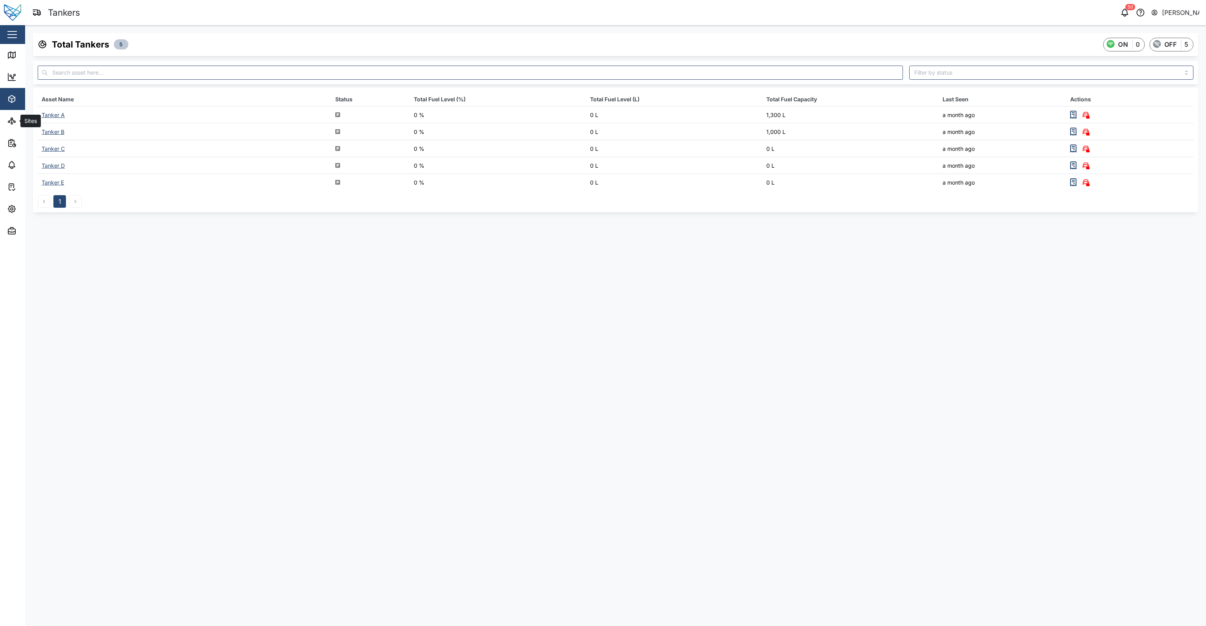
click at [13, 108] on span "Assets" at bounding box center [42, 99] width 71 height 22
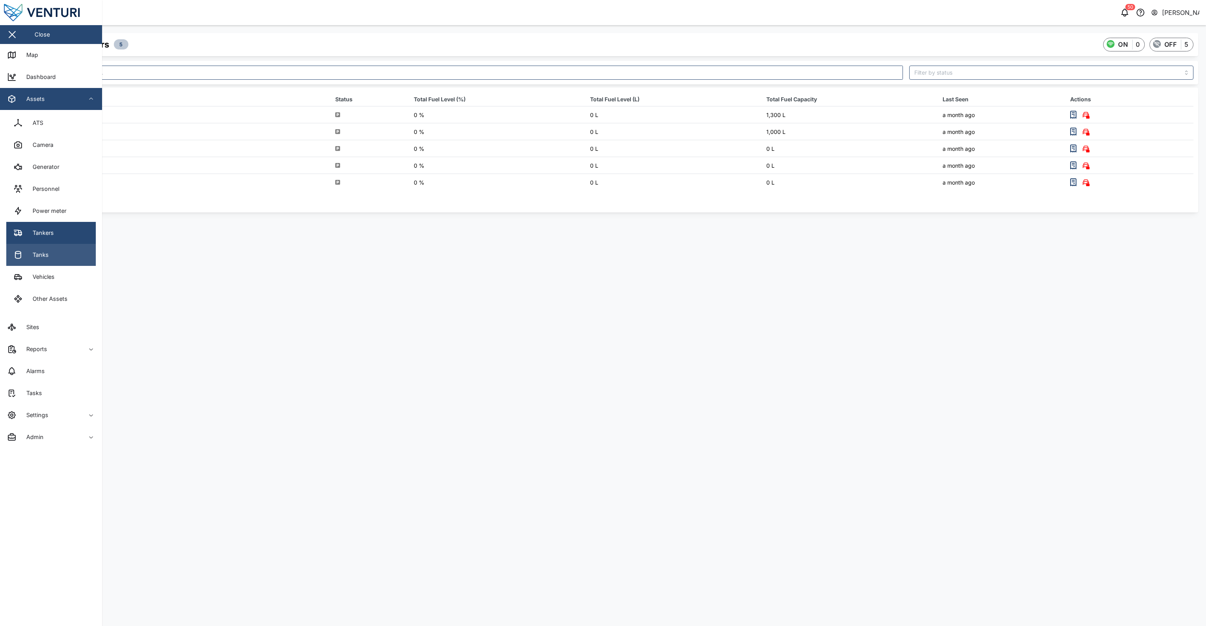
click at [40, 261] on link "Tanks" at bounding box center [50, 255] width 89 height 22
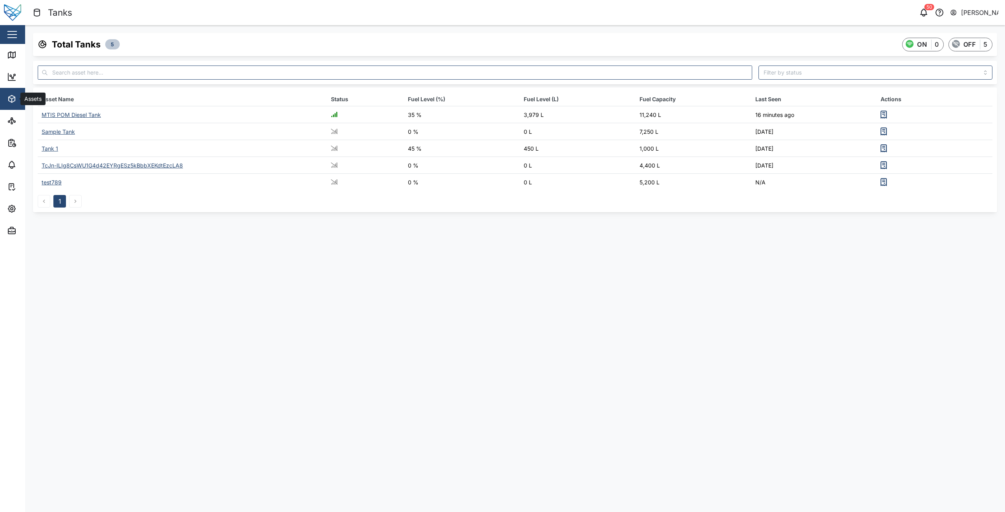
click at [13, 94] on span "Assets" at bounding box center [42, 99] width 71 height 22
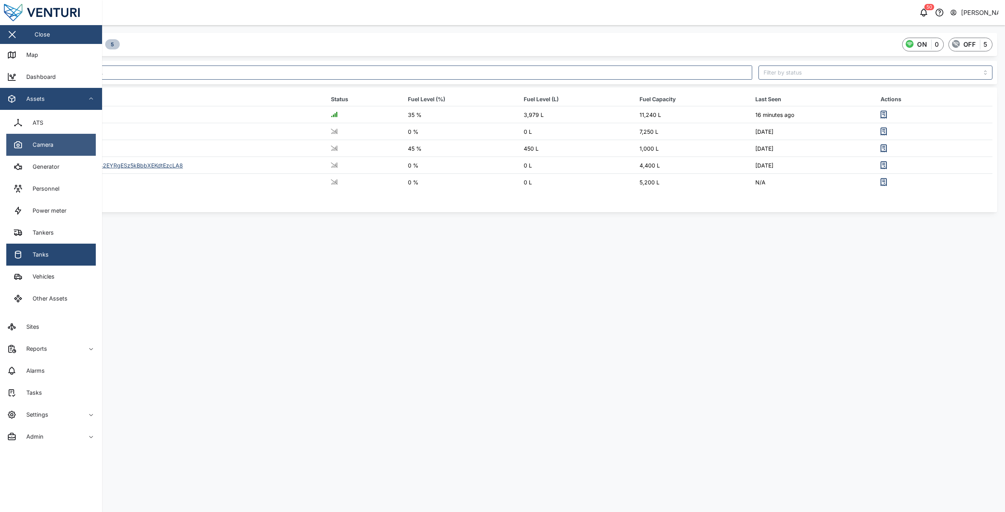
click at [43, 143] on div "Camera" at bounding box center [40, 145] width 27 height 9
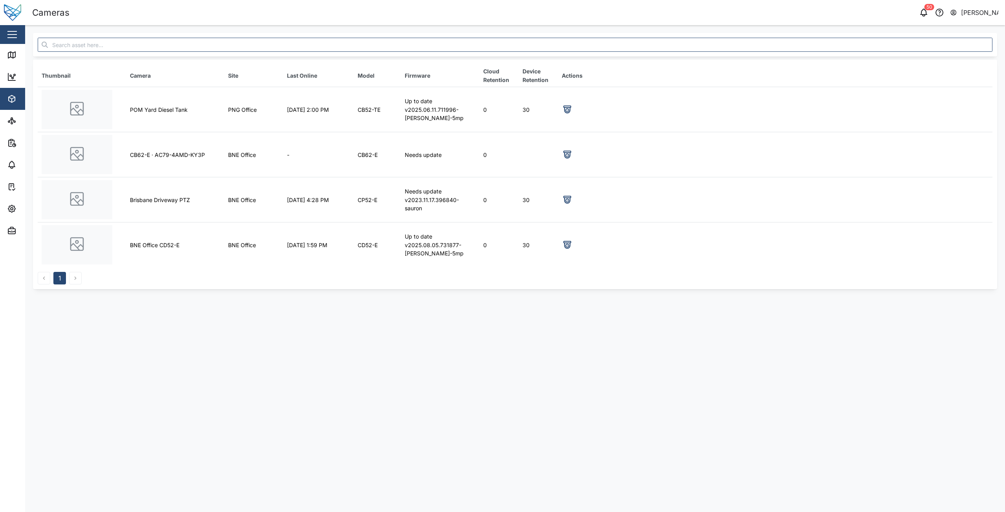
click at [550, 394] on main "Thumbnail Camera Site Last Online Model Firmware Cloud Retention Device Retenti…" at bounding box center [515, 268] width 980 height 487
